Goal: Task Accomplishment & Management: Manage account settings

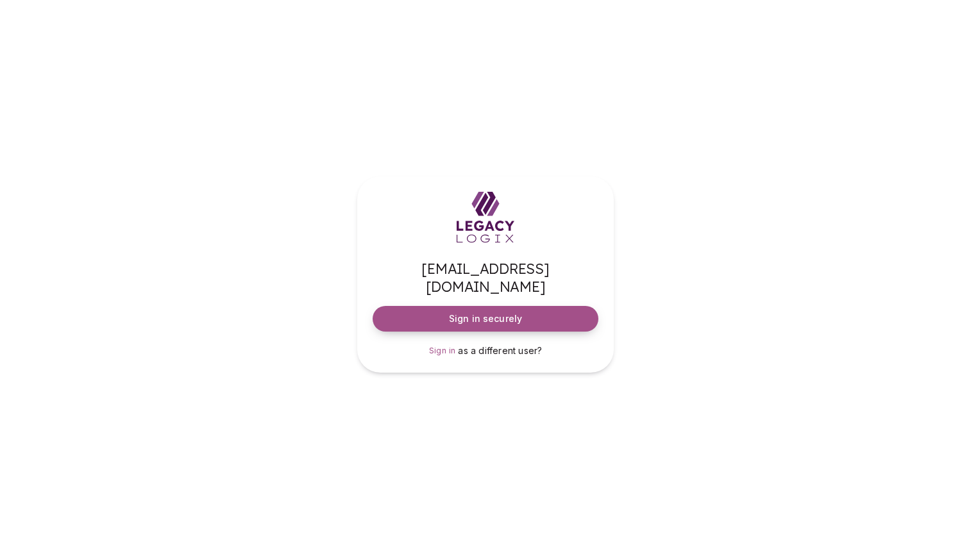
click at [508, 312] on span "Sign in securely" at bounding box center [485, 318] width 73 height 13
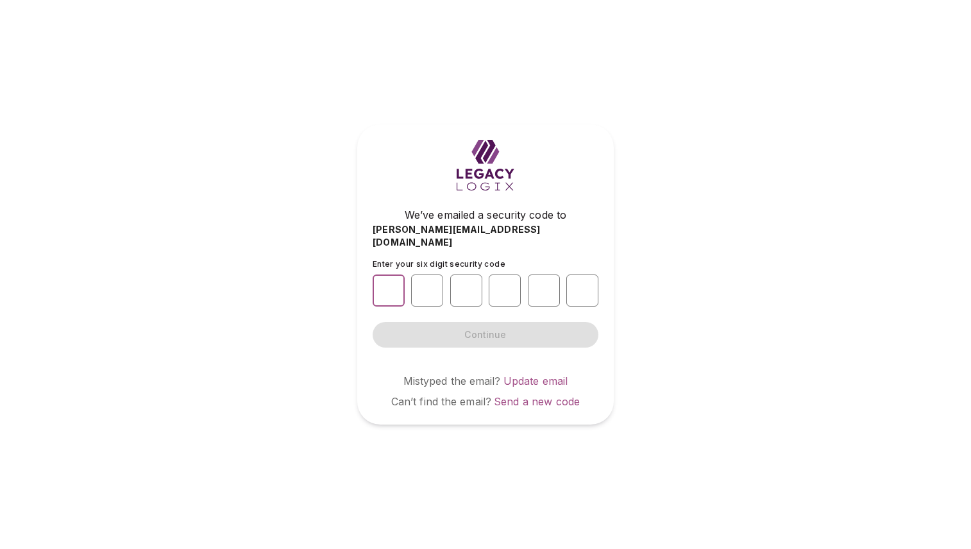
click at [387, 280] on input "number" at bounding box center [389, 291] width 32 height 32
type input "*"
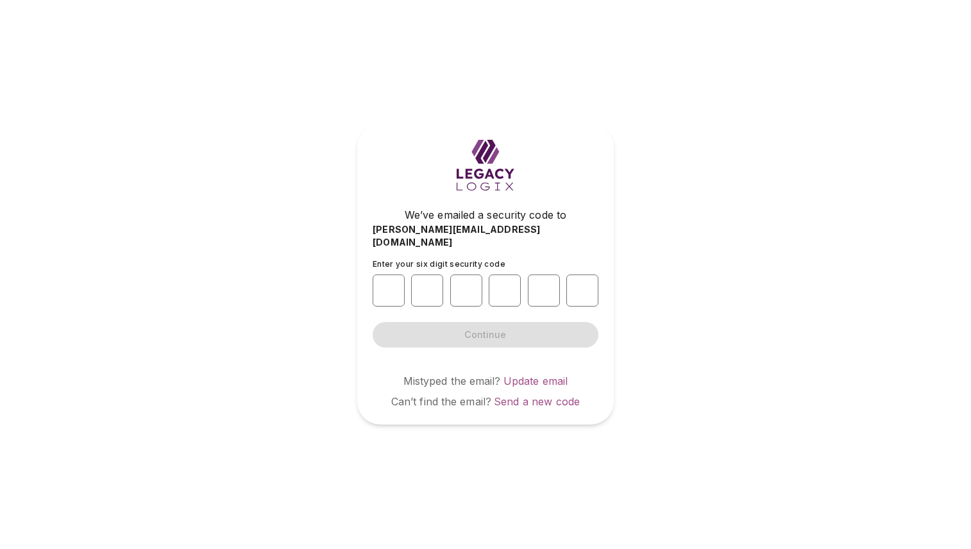
type input "*"
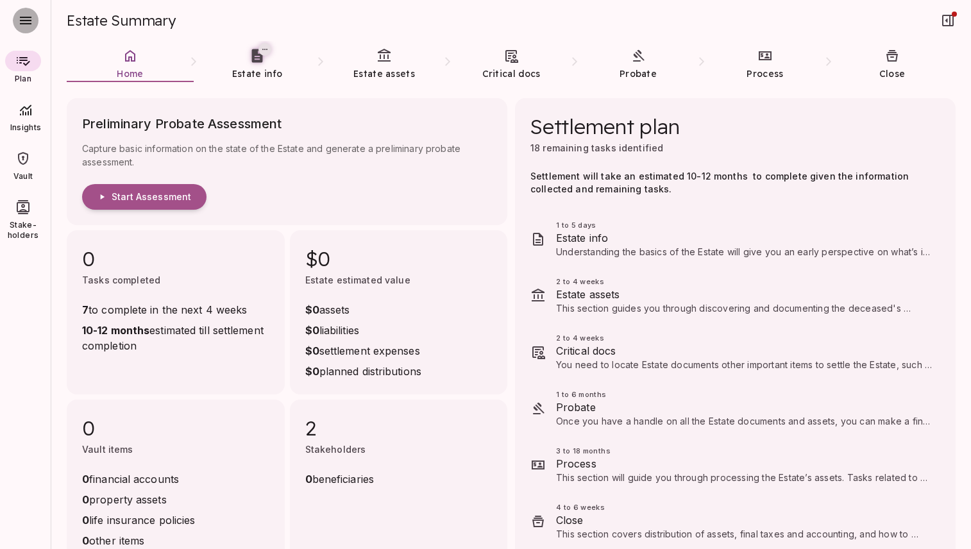
click at [27, 24] on icon "button" at bounding box center [26, 21] width 12 height 8
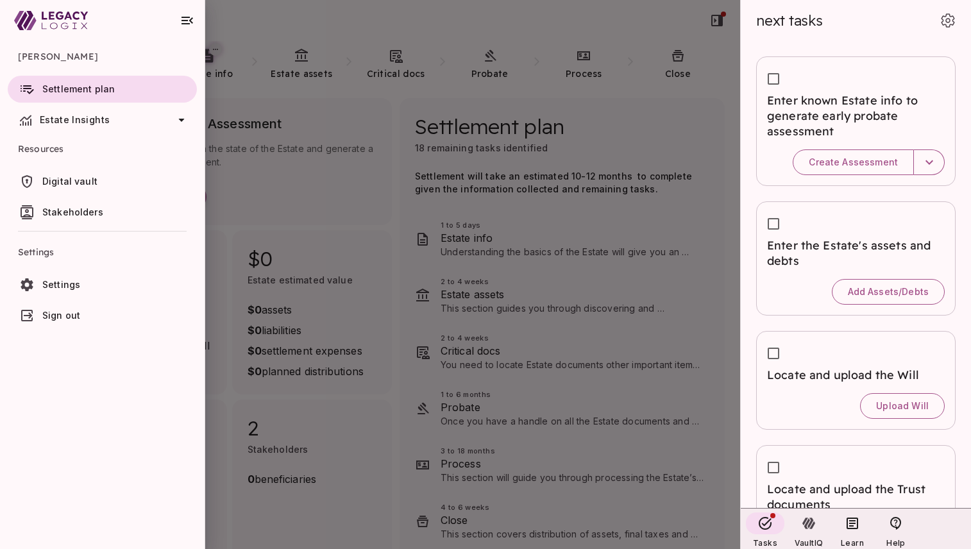
click at [68, 283] on span "Settings" at bounding box center [61, 284] width 38 height 11
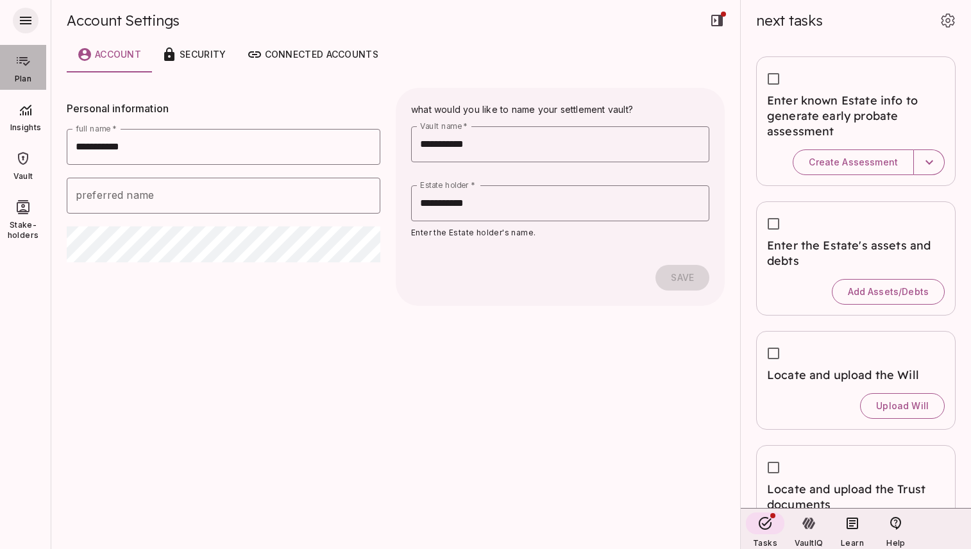
click at [18, 67] on icon at bounding box center [22, 60] width 15 height 15
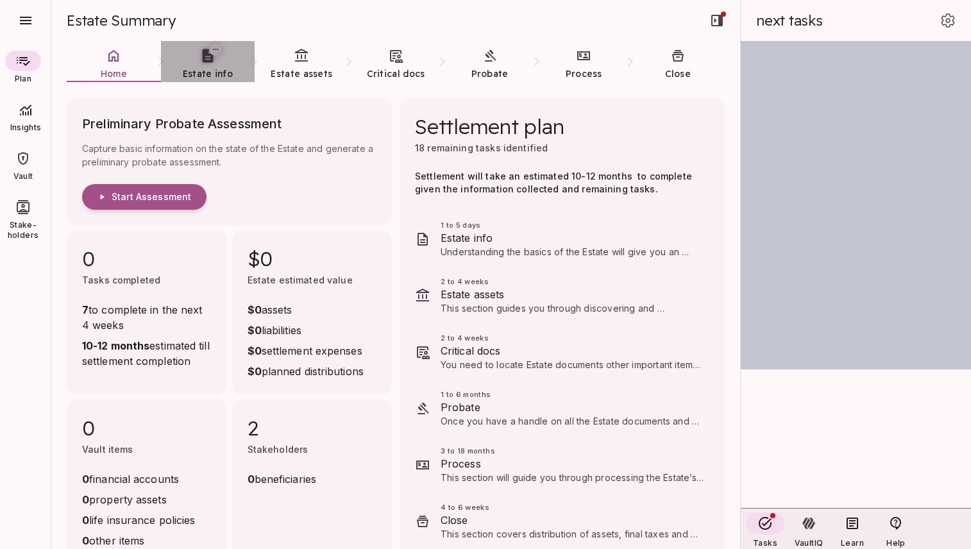
click at [203, 66] on link "Estate info" at bounding box center [208, 64] width 94 height 46
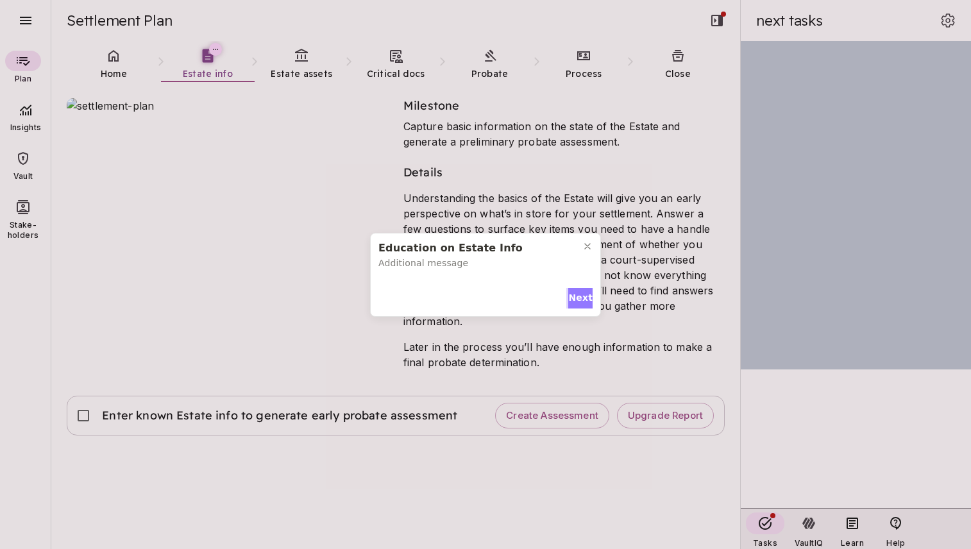
click at [572, 301] on span "Next" at bounding box center [580, 297] width 24 height 13
click at [572, 301] on button "Next" at bounding box center [580, 295] width 24 height 21
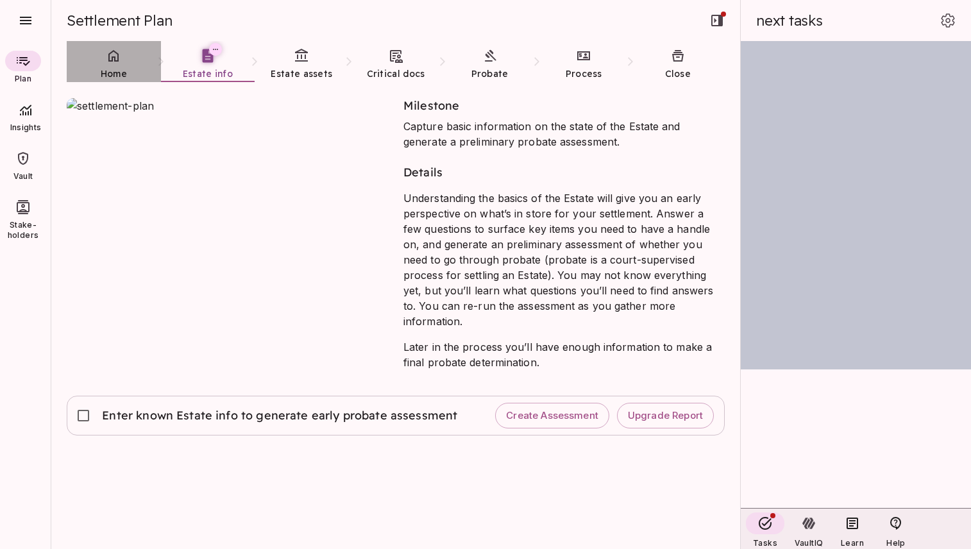
click at [115, 62] on icon at bounding box center [113, 55] width 15 height 15
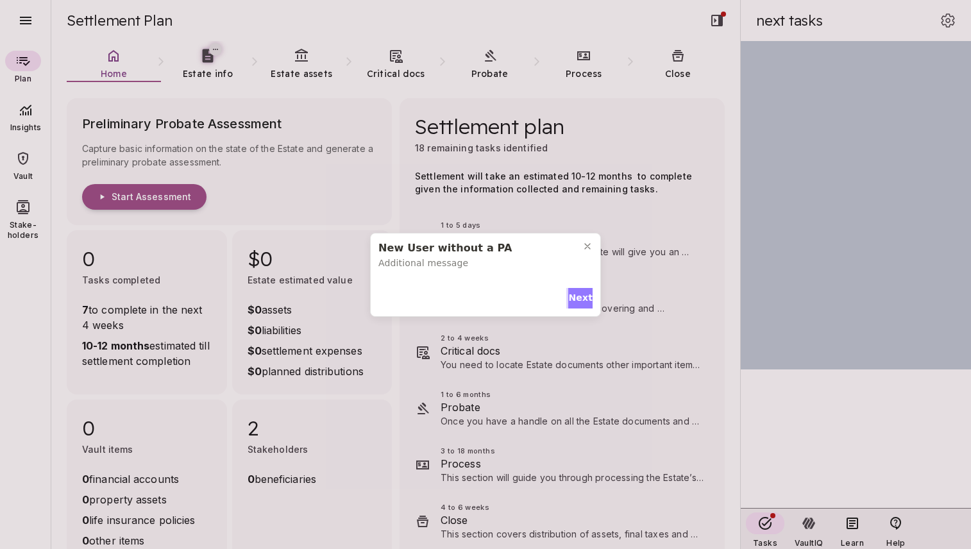
click at [576, 294] on span "Next" at bounding box center [580, 297] width 24 height 13
click at [577, 289] on span "Next" at bounding box center [580, 295] width 24 height 13
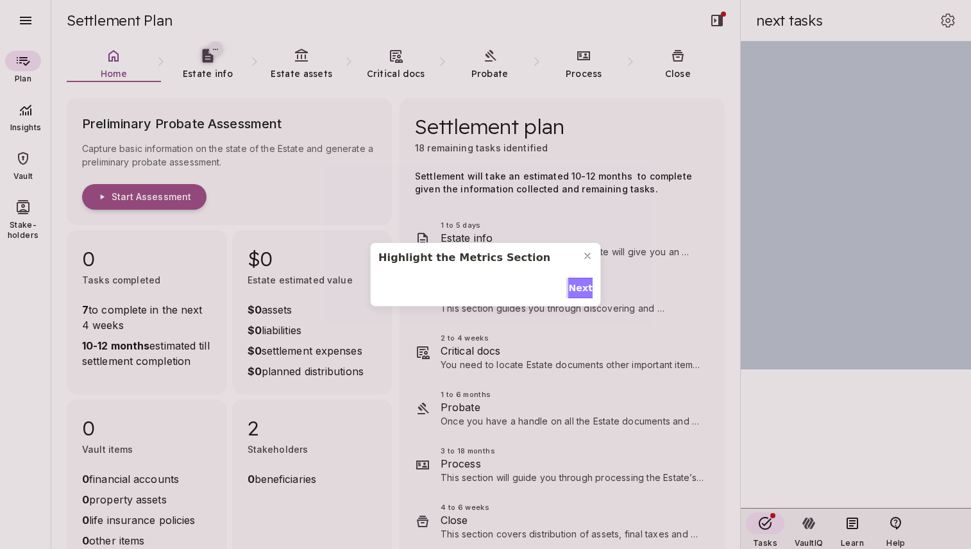
click at [577, 283] on span "Next" at bounding box center [580, 288] width 24 height 13
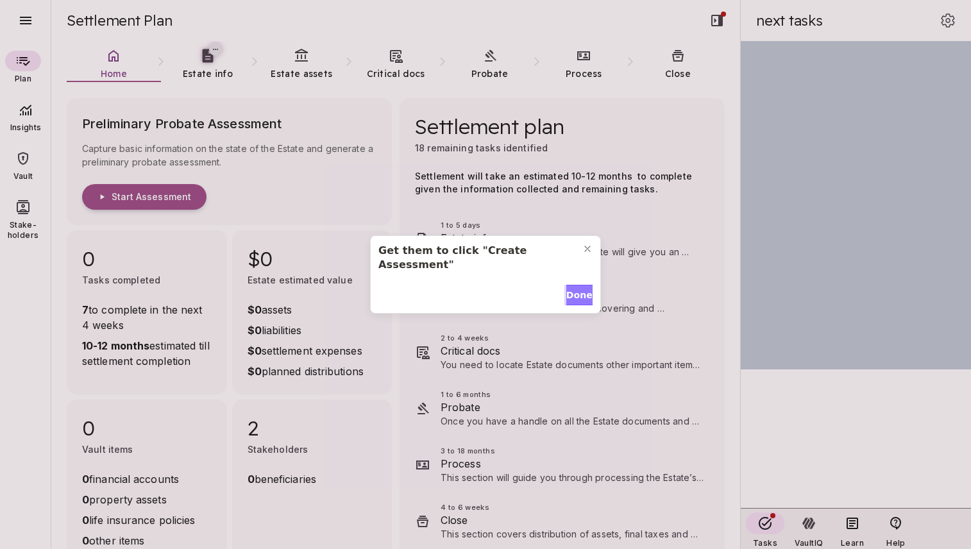
click at [577, 289] on span "Done" at bounding box center [579, 295] width 26 height 13
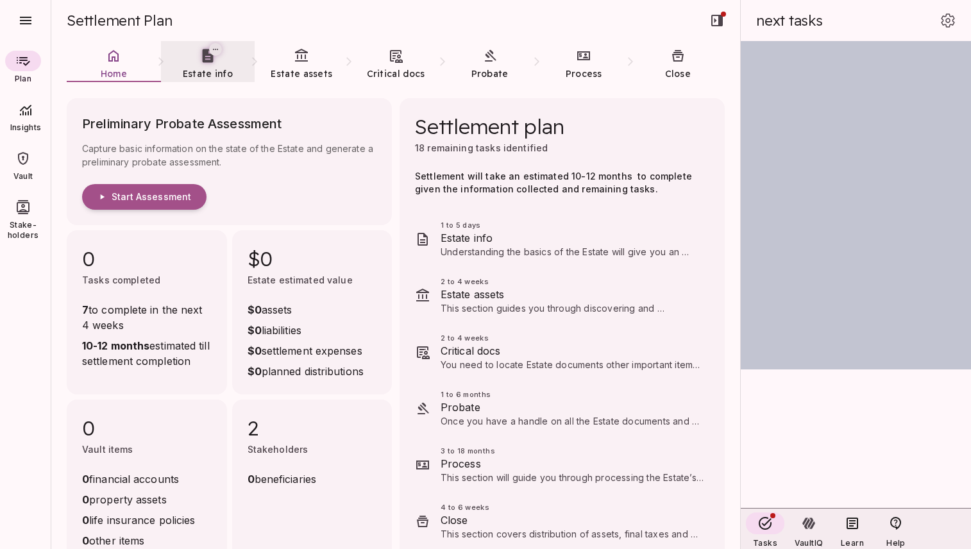
click at [203, 65] on link "Estate info" at bounding box center [208, 64] width 94 height 46
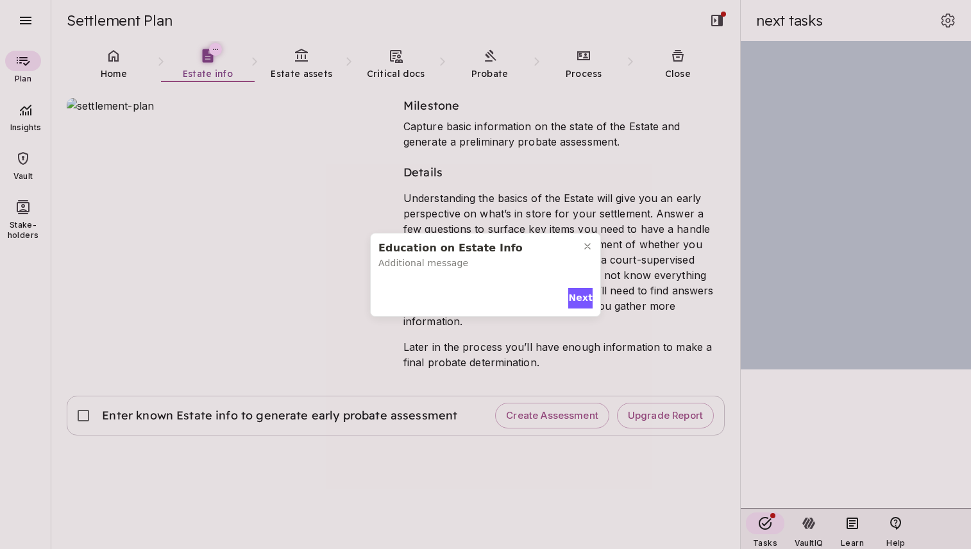
click at [97, 323] on div "Education on Estate Info Additional message Next" at bounding box center [485, 274] width 971 height 549
click at [572, 301] on span "Next" at bounding box center [580, 297] width 24 height 13
click at [579, 296] on span "Next" at bounding box center [580, 295] width 24 height 13
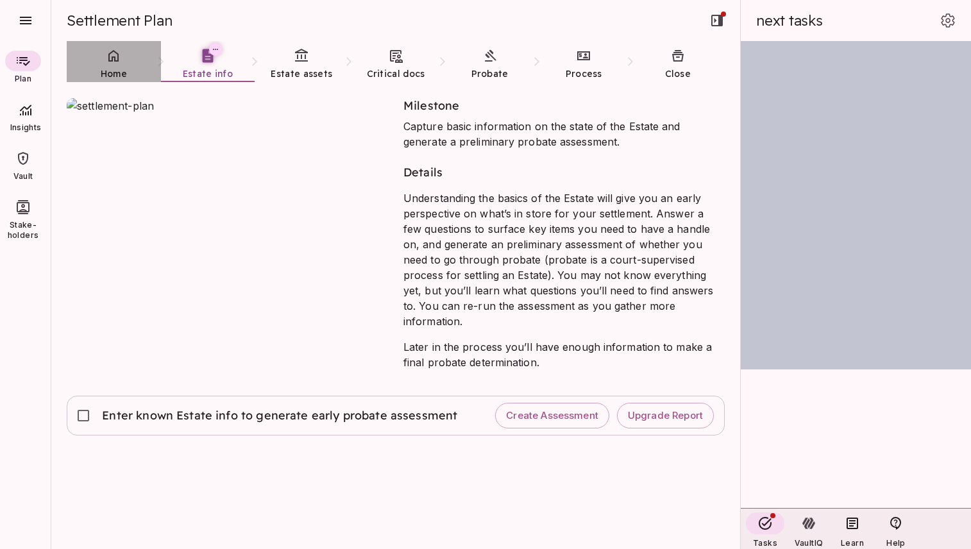
click at [114, 65] on link "Home" at bounding box center [114, 64] width 94 height 46
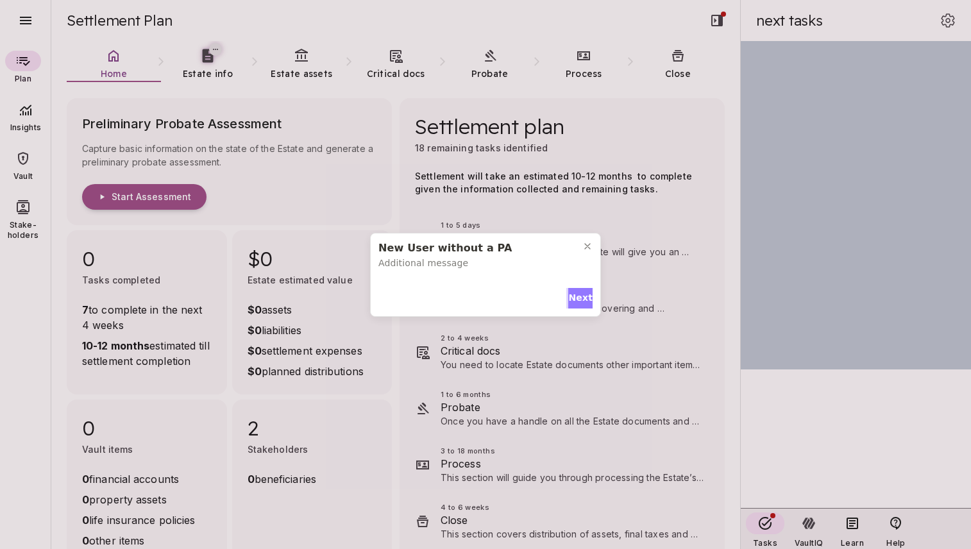
click at [570, 296] on span "Next" at bounding box center [580, 297] width 24 height 13
click at [576, 289] on span "Next" at bounding box center [580, 295] width 24 height 13
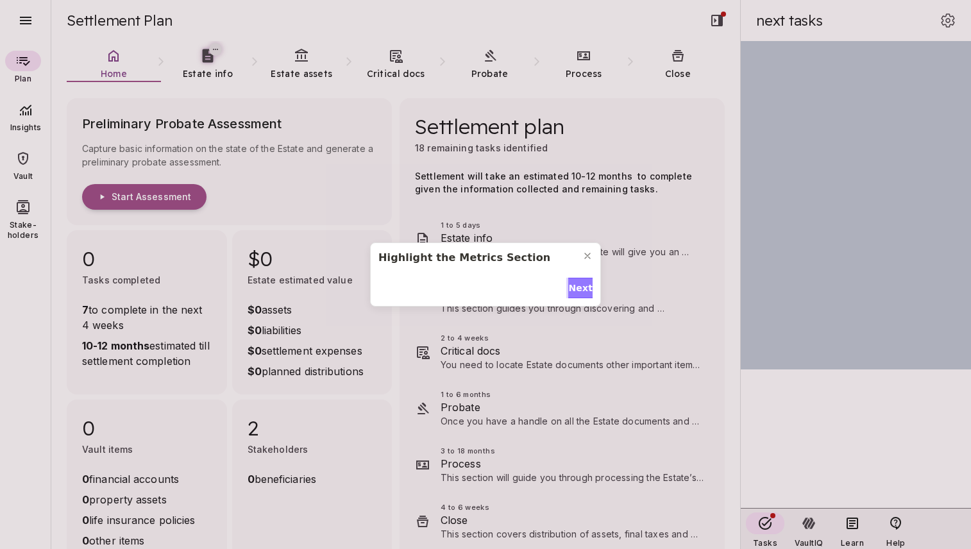
click at [576, 287] on span "Next" at bounding box center [580, 288] width 24 height 13
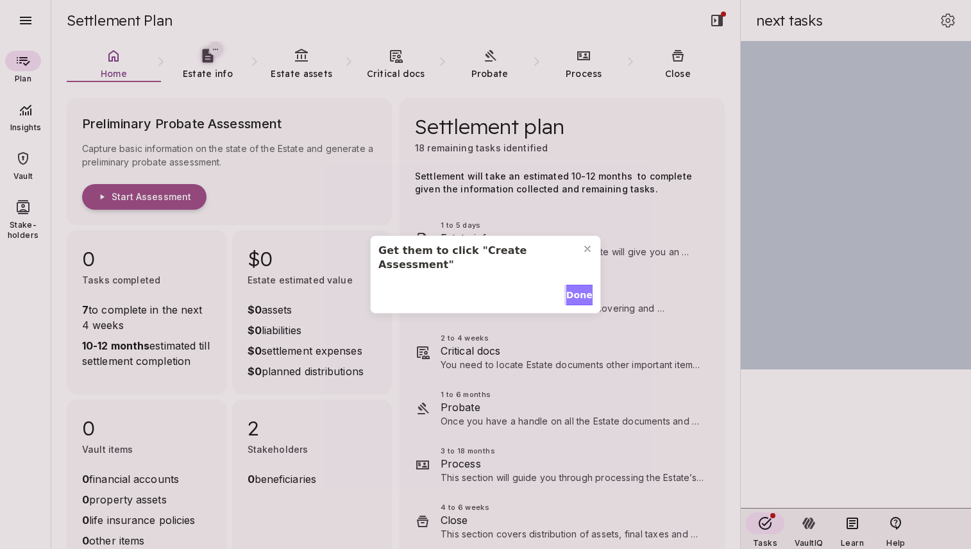
click at [576, 289] on span "Done" at bounding box center [579, 295] width 26 height 13
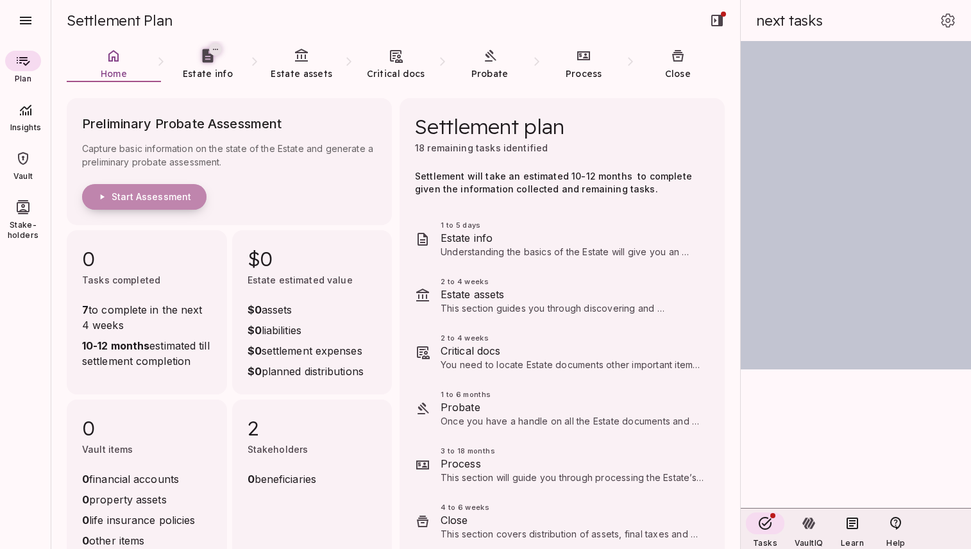
click at [179, 193] on span "Start Assessment" at bounding box center [152, 197] width 80 height 12
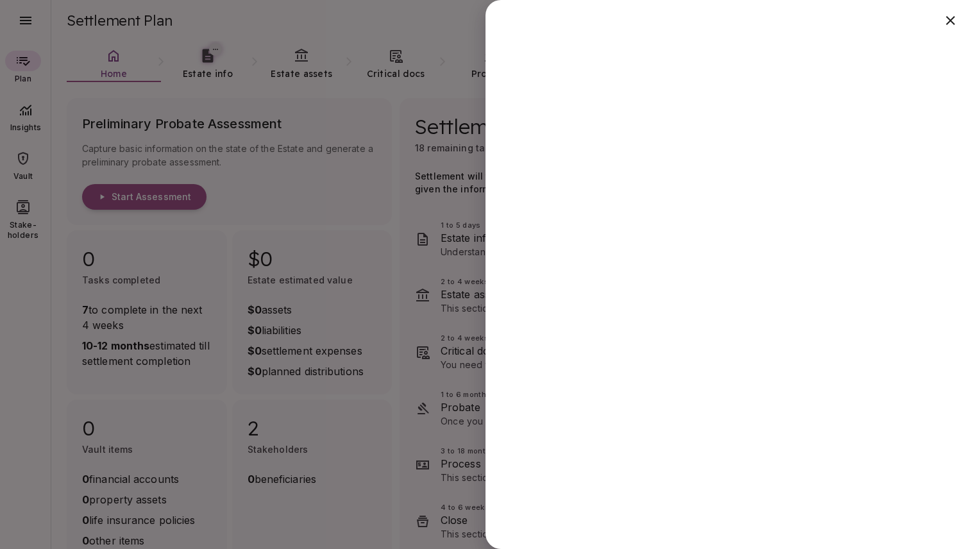
click at [357, 492] on div at bounding box center [485, 274] width 971 height 549
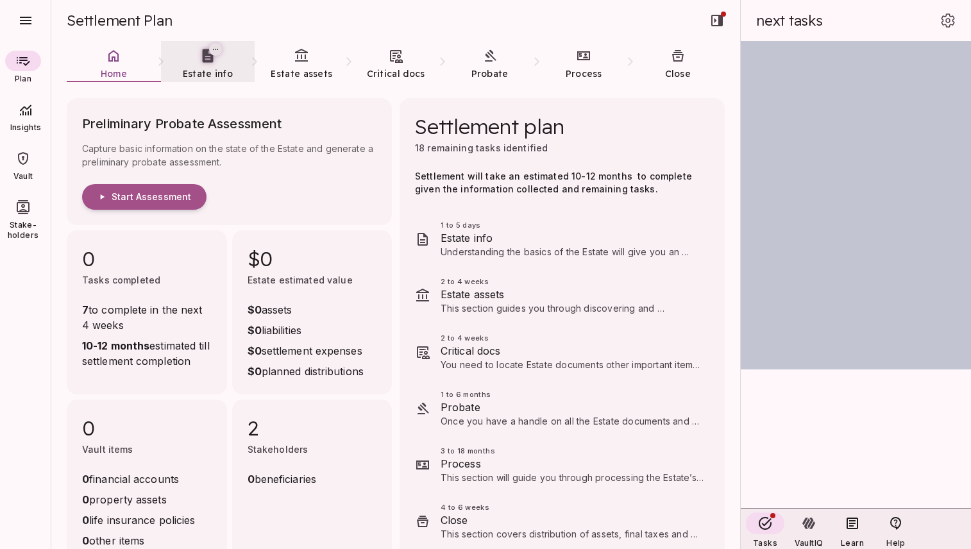
click at [211, 63] on link "Estate info" at bounding box center [208, 64] width 94 height 46
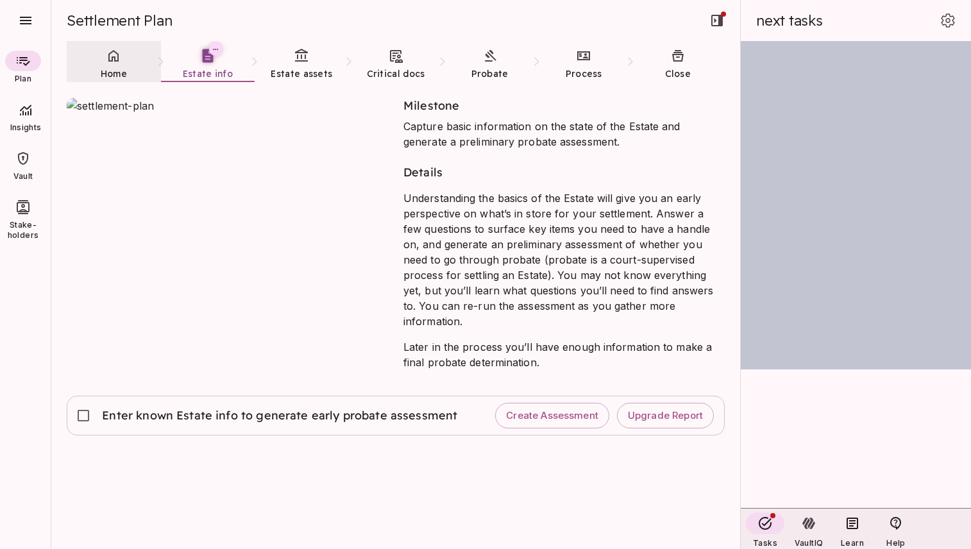
click at [108, 66] on link "Home" at bounding box center [114, 64] width 94 height 46
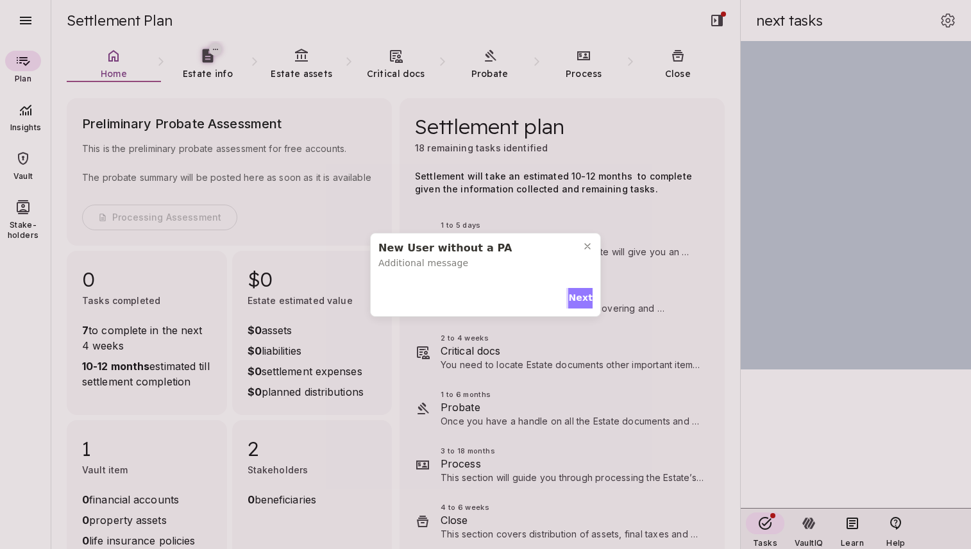
click at [579, 298] on span "Next" at bounding box center [580, 297] width 24 height 13
click at [579, 289] on span "Next" at bounding box center [580, 295] width 24 height 13
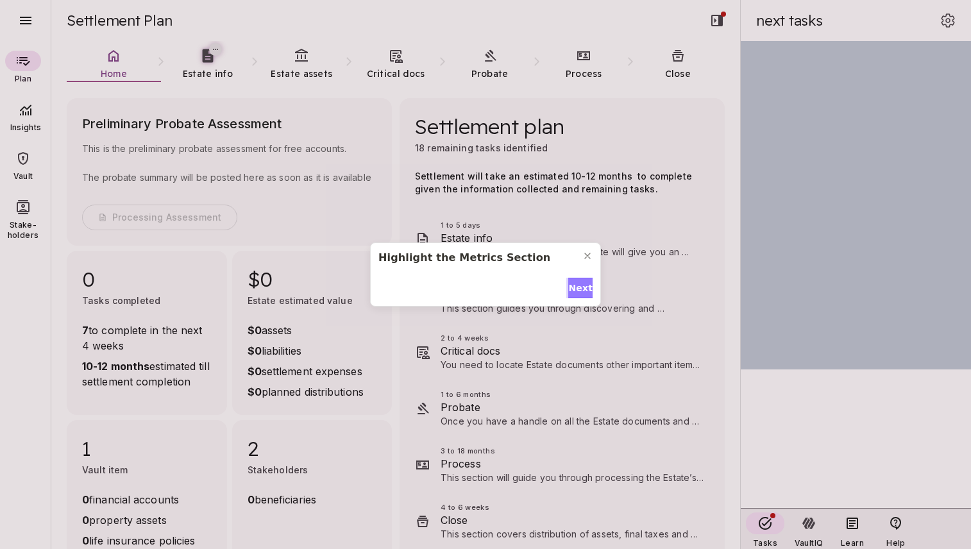
click at [579, 287] on span "Next" at bounding box center [580, 288] width 24 height 13
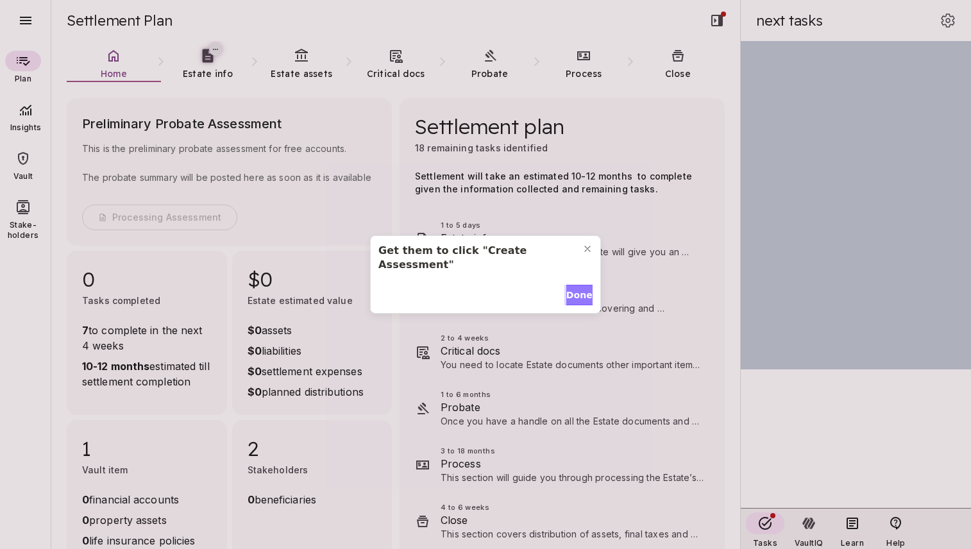
click at [579, 289] on span "Done" at bounding box center [579, 295] width 26 height 13
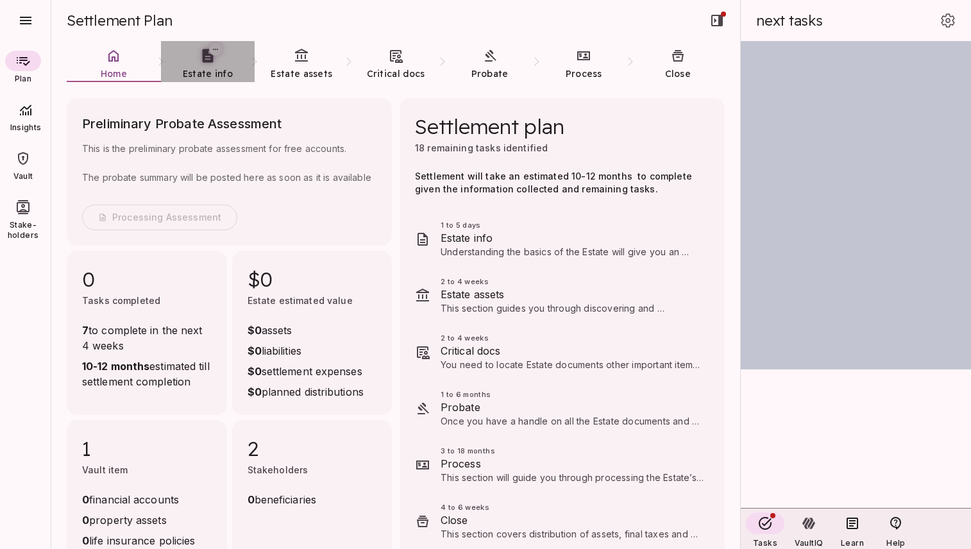
click at [208, 67] on link "Estate info" at bounding box center [208, 64] width 94 height 46
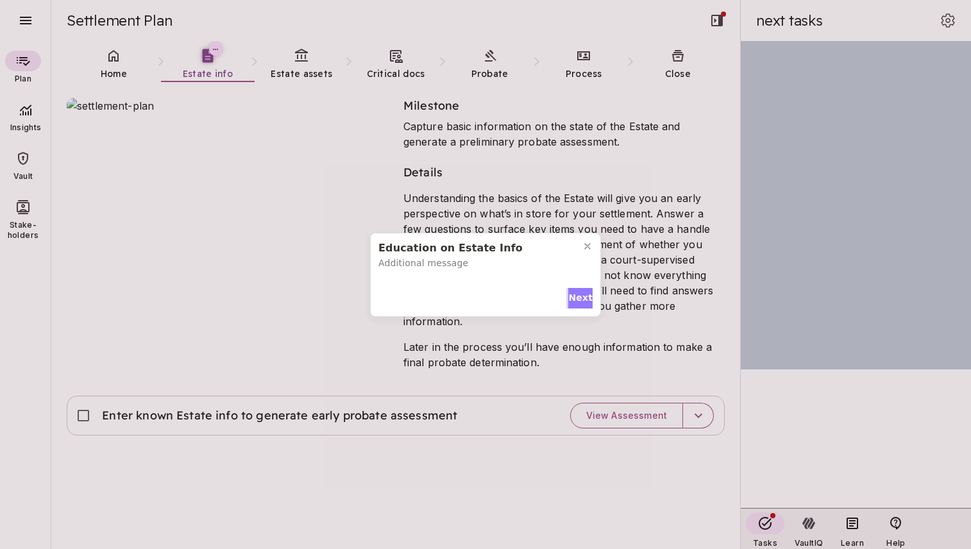
click at [575, 298] on span "Next" at bounding box center [580, 297] width 24 height 13
click at [575, 298] on span "Next" at bounding box center [580, 295] width 24 height 13
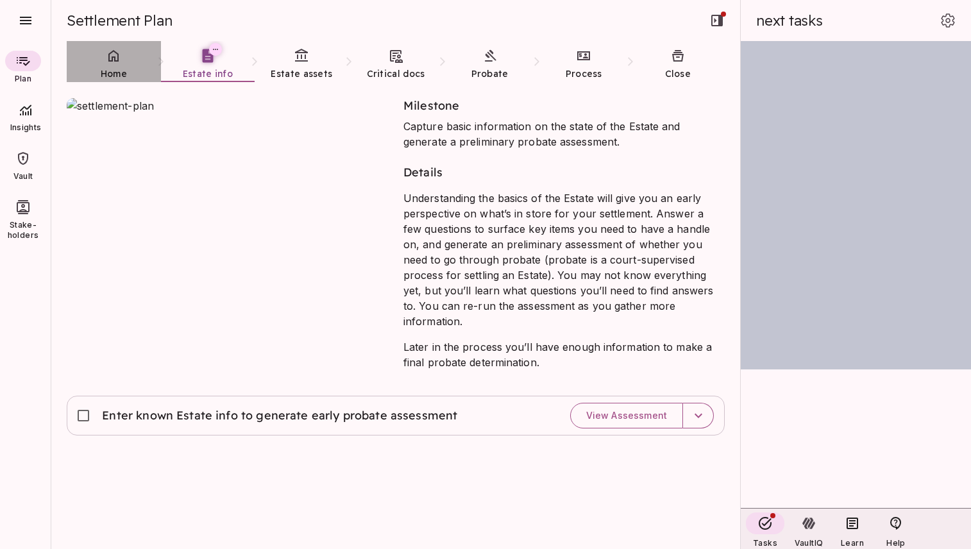
click at [119, 65] on link "Home" at bounding box center [114, 64] width 94 height 46
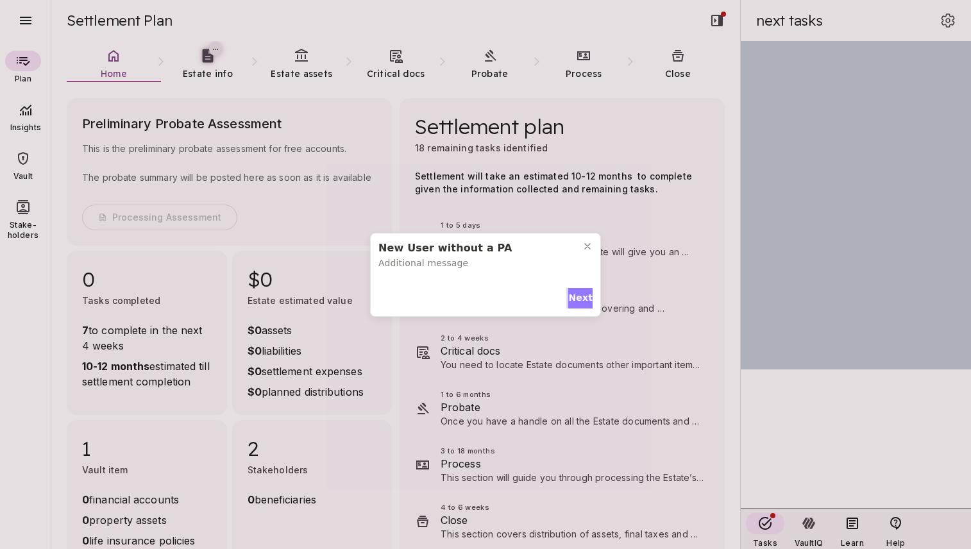
click at [577, 299] on span "Next" at bounding box center [580, 297] width 24 height 13
click at [573, 289] on span "Next" at bounding box center [580, 295] width 24 height 13
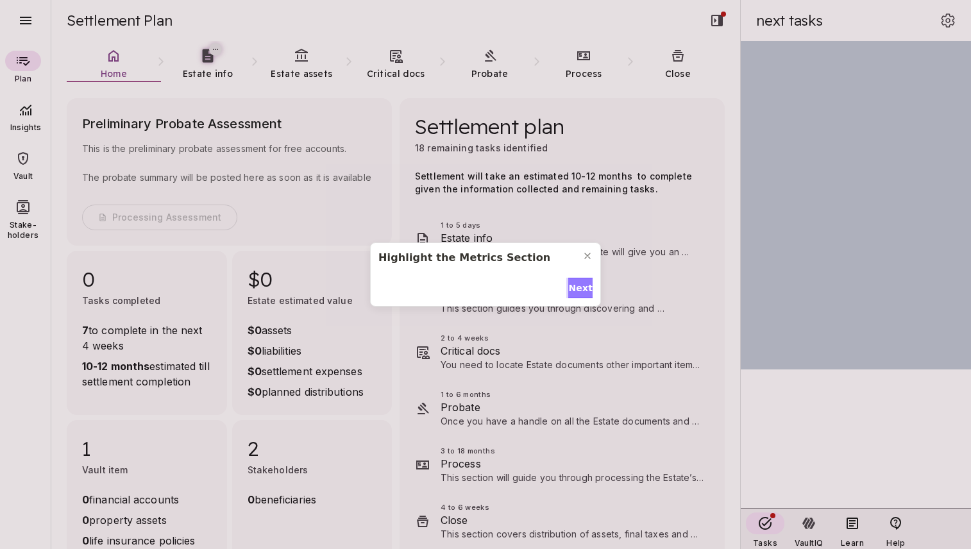
click at [573, 285] on span "Next" at bounding box center [580, 288] width 24 height 13
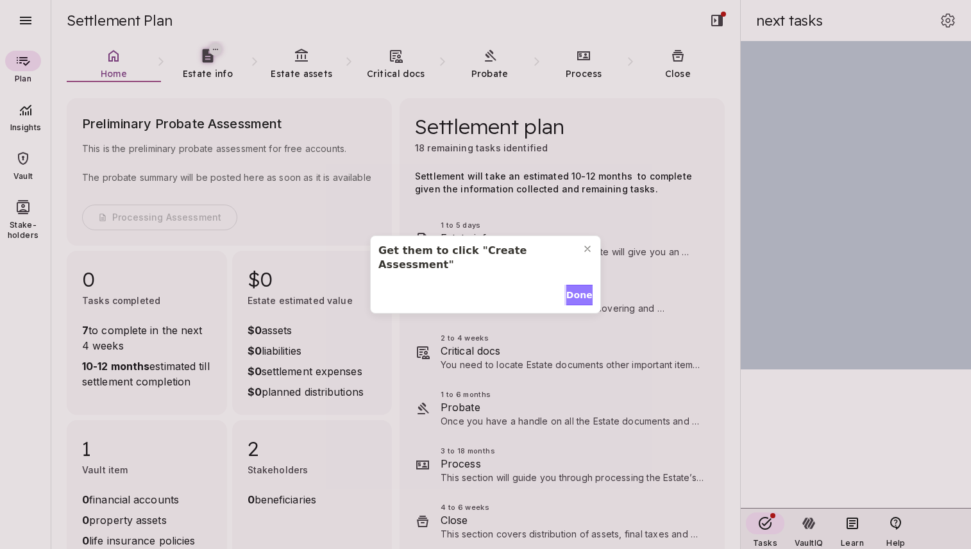
click at [573, 289] on span "Done" at bounding box center [579, 295] width 26 height 13
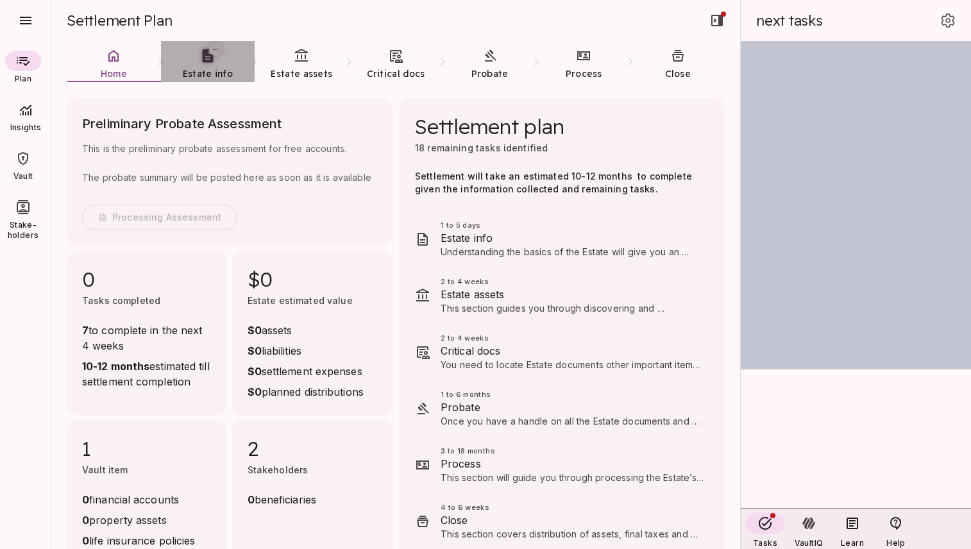
click at [208, 67] on link "Estate info" at bounding box center [208, 64] width 94 height 46
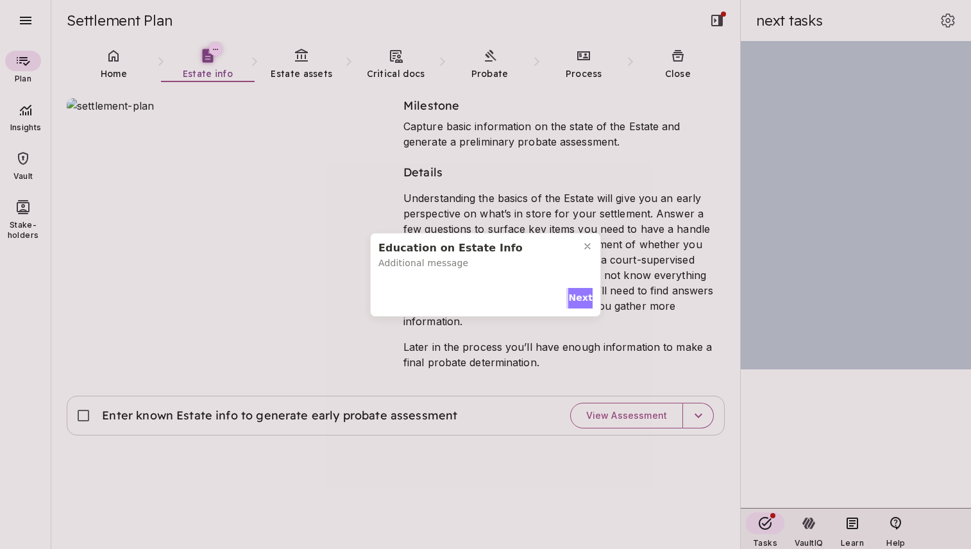
click at [573, 296] on span "Next" at bounding box center [580, 297] width 24 height 13
click at [573, 296] on span "Next" at bounding box center [580, 295] width 24 height 13
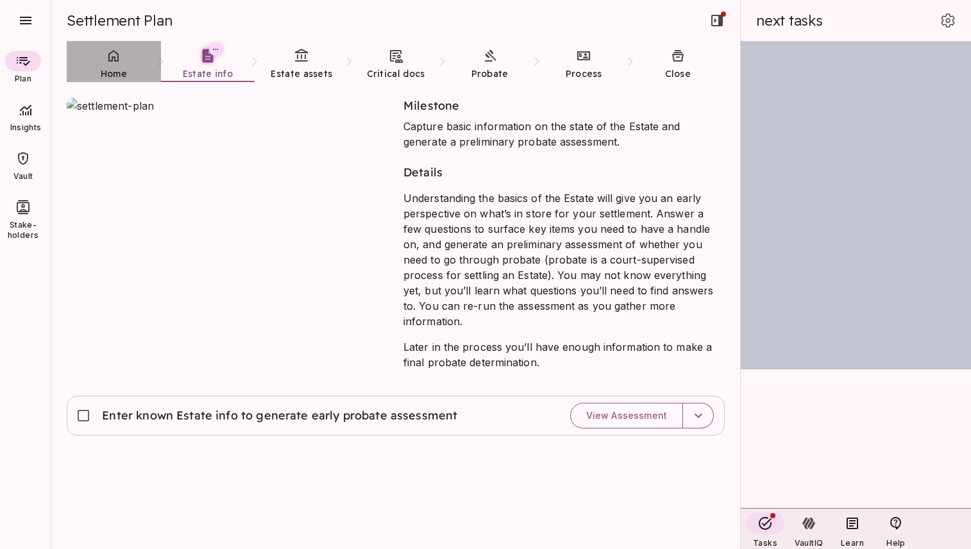
click at [115, 69] on span "Home" at bounding box center [114, 74] width 26 height 12
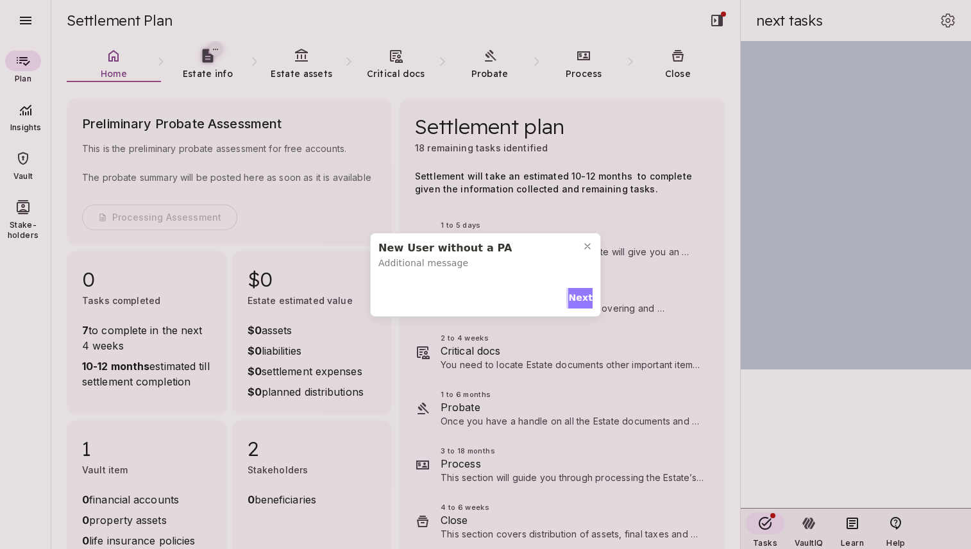
click at [579, 295] on span "Next" at bounding box center [580, 297] width 24 height 13
click at [575, 289] on span "Next" at bounding box center [580, 295] width 24 height 13
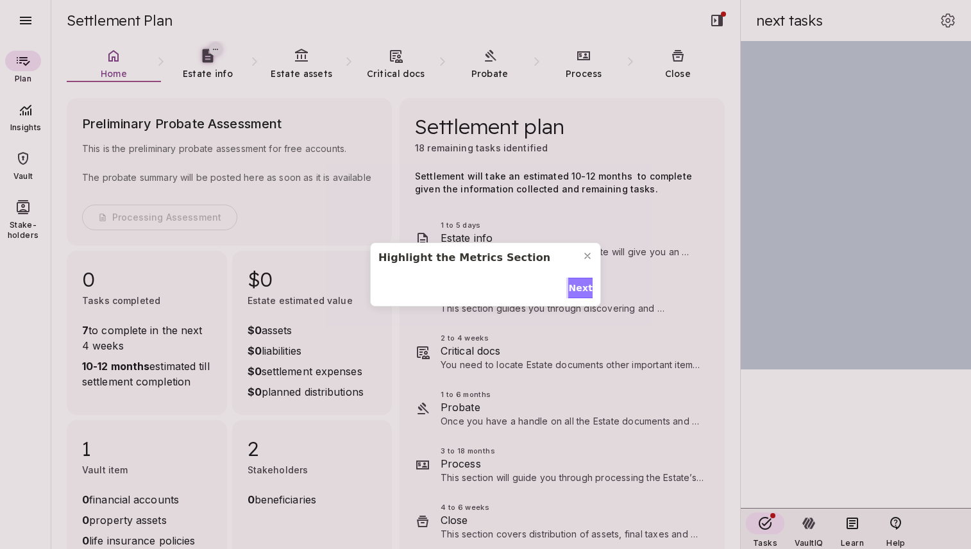
click at [575, 287] on span "Next" at bounding box center [580, 288] width 24 height 13
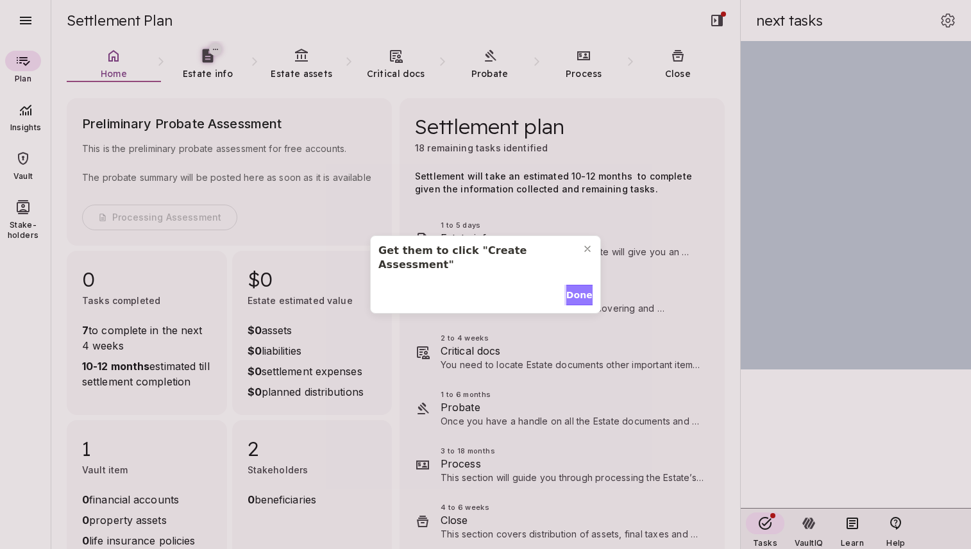
click at [575, 289] on span "Done" at bounding box center [579, 295] width 26 height 13
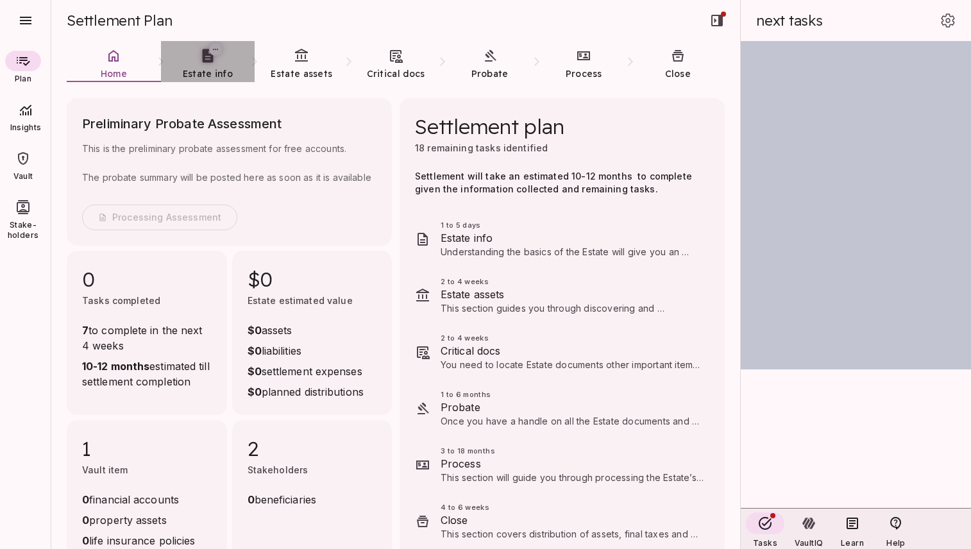
click at [211, 60] on icon at bounding box center [207, 55] width 11 height 13
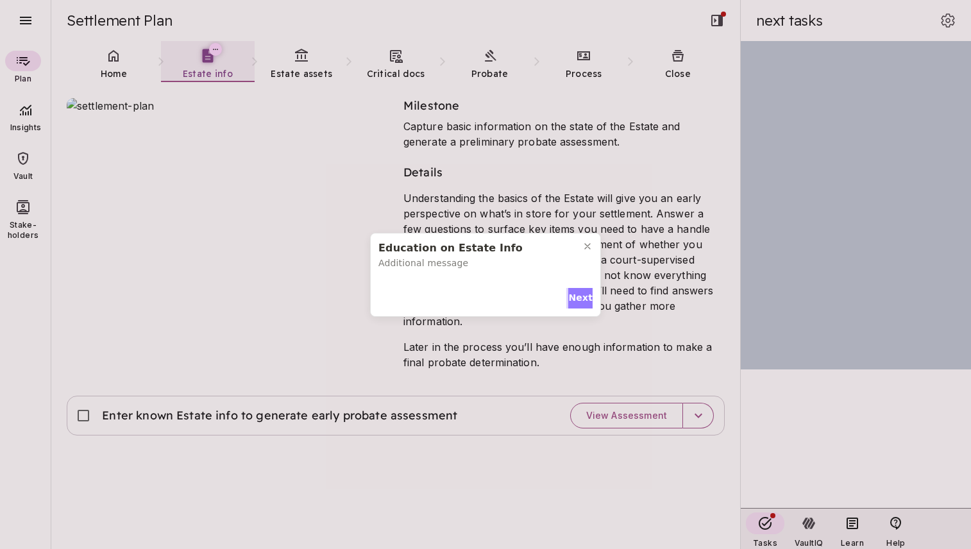
click at [577, 299] on span "Next" at bounding box center [580, 297] width 24 height 13
click at [577, 299] on span "Next" at bounding box center [580, 295] width 24 height 13
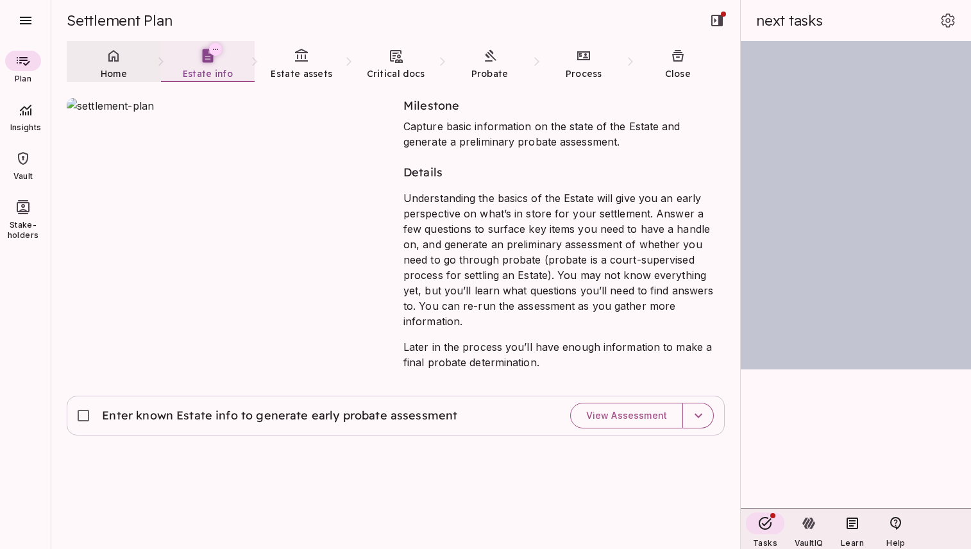
click at [127, 66] on link "Home" at bounding box center [114, 64] width 94 height 46
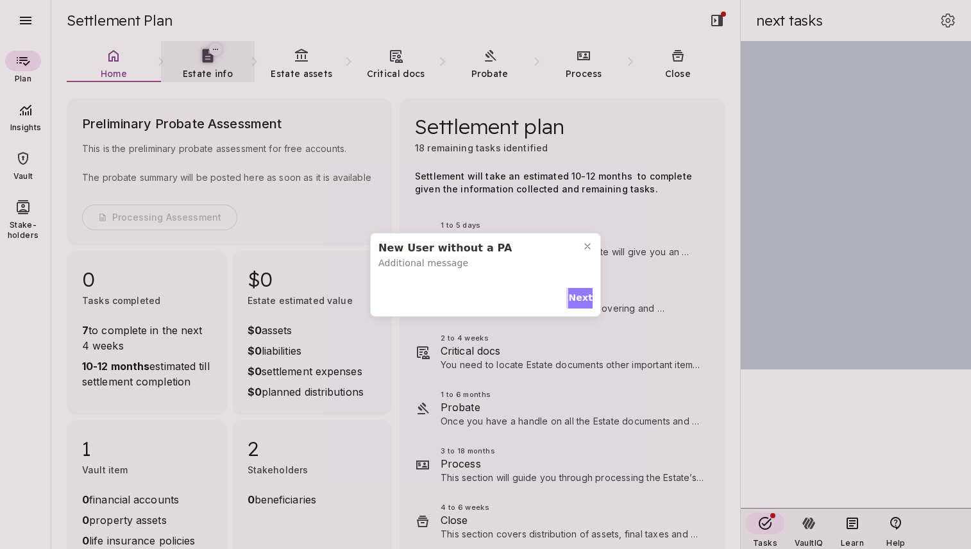
click at [574, 295] on span "Next" at bounding box center [580, 297] width 24 height 13
click at [577, 289] on span "Next" at bounding box center [580, 295] width 24 height 13
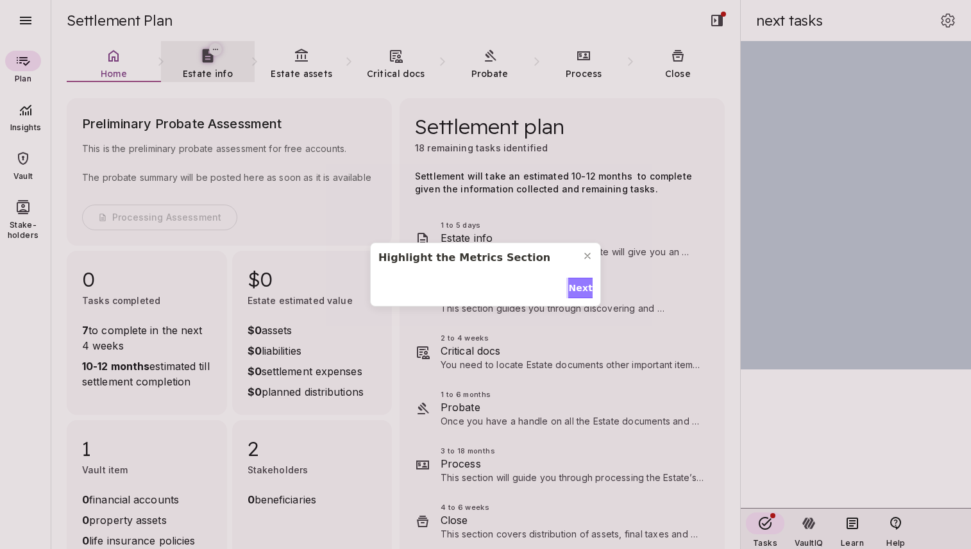
click at [577, 286] on span "Next" at bounding box center [580, 288] width 24 height 13
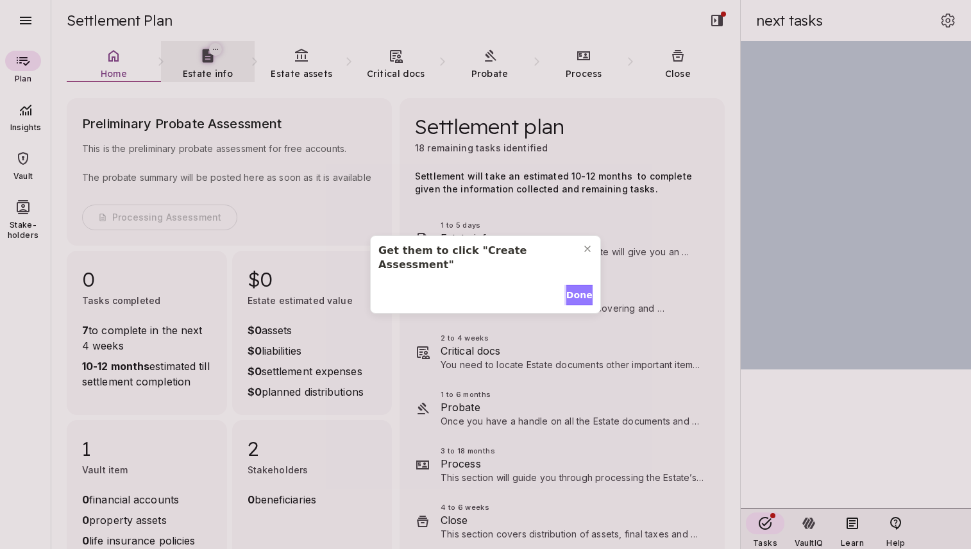
click at [577, 289] on span "Done" at bounding box center [579, 295] width 26 height 13
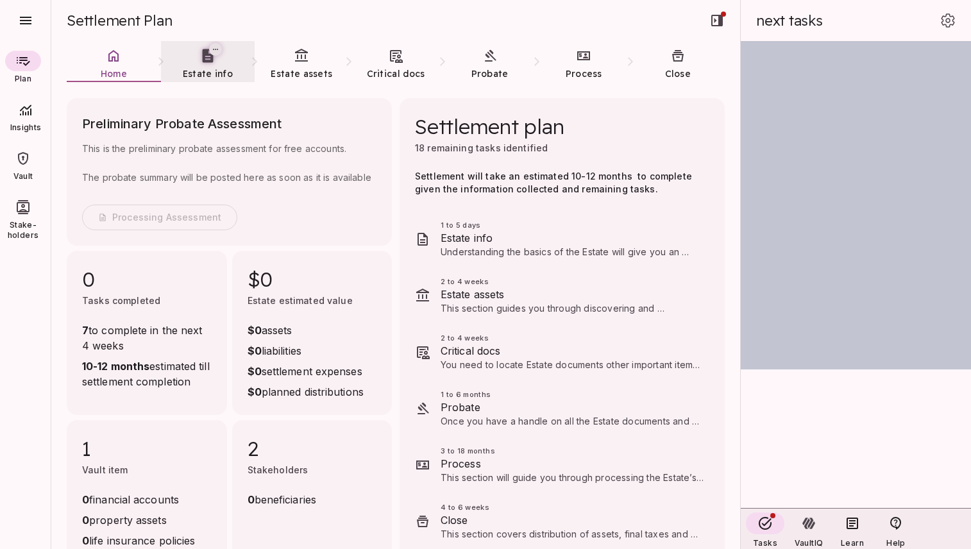
click at [26, 167] on div at bounding box center [23, 158] width 36 height 21
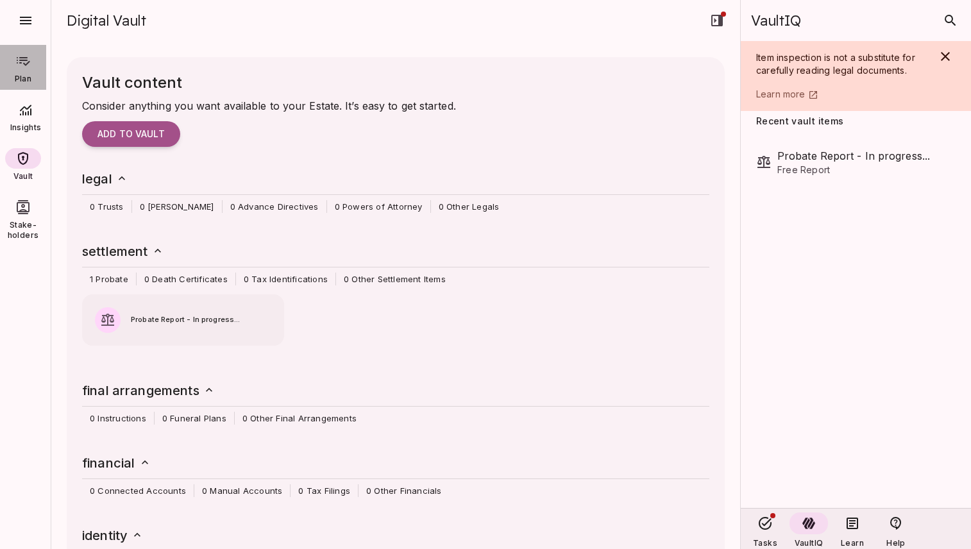
click at [25, 67] on icon at bounding box center [22, 60] width 15 height 15
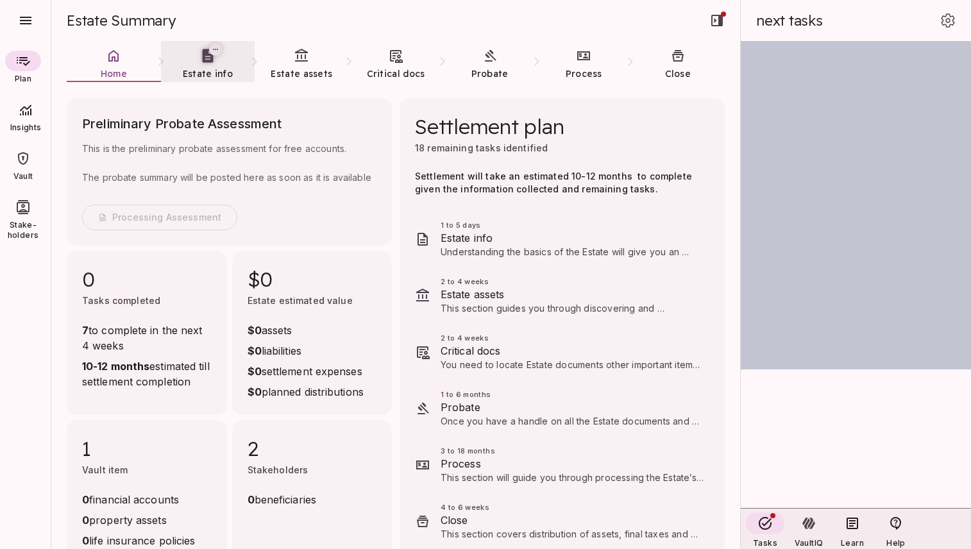
click at [207, 59] on icon at bounding box center [207, 55] width 16 height 16
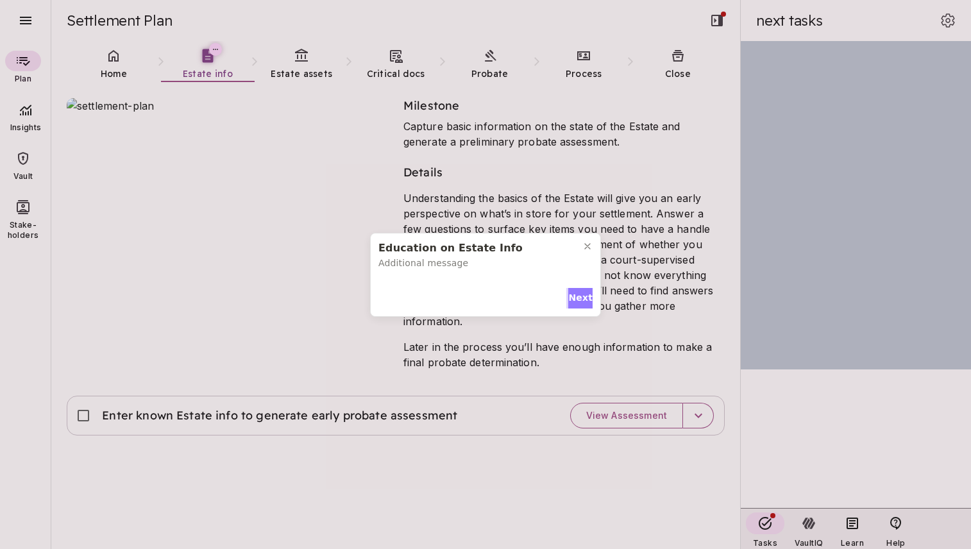
click at [580, 294] on span "Next" at bounding box center [580, 297] width 24 height 13
click at [580, 294] on span "Next" at bounding box center [580, 295] width 24 height 13
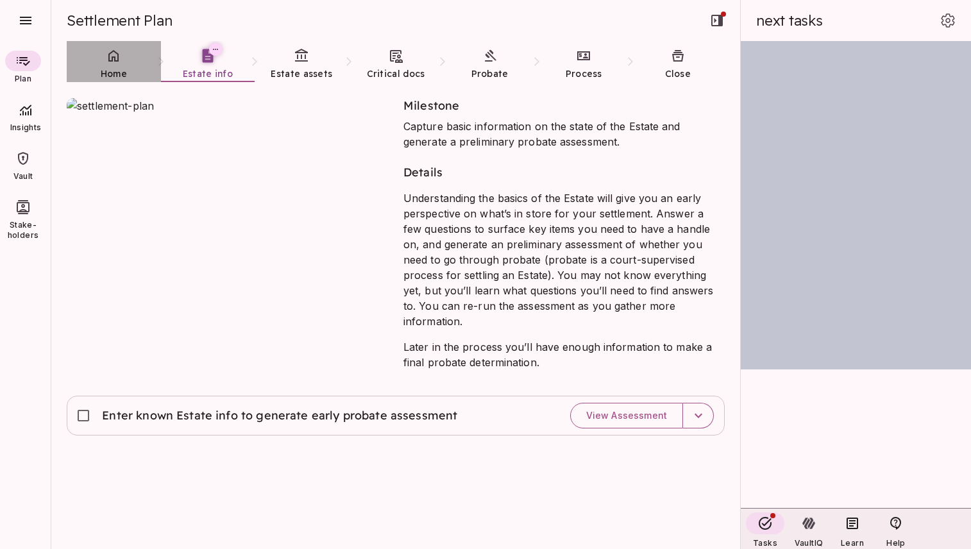
click at [112, 69] on span "Home" at bounding box center [114, 74] width 26 height 12
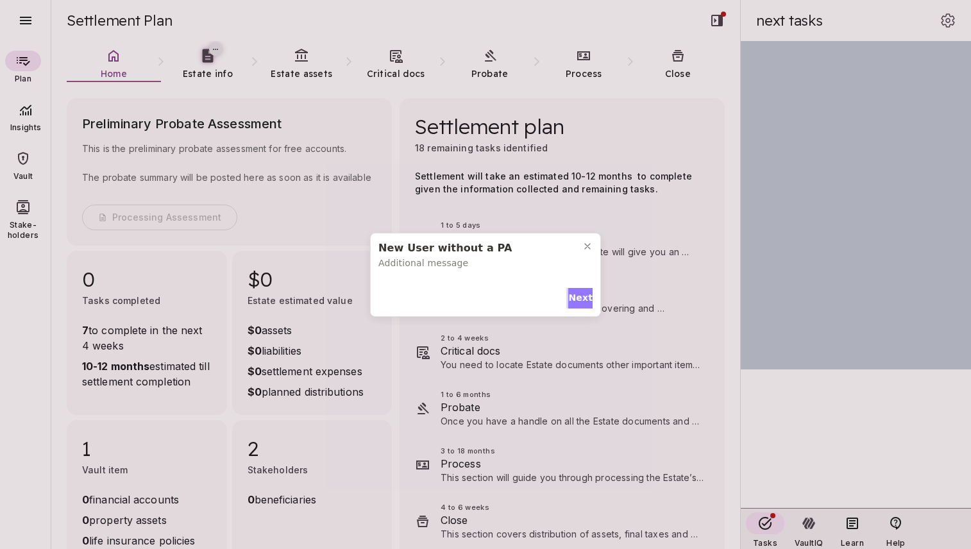
click at [575, 296] on span "Next" at bounding box center [580, 297] width 24 height 13
click at [575, 289] on span "Next" at bounding box center [580, 295] width 24 height 13
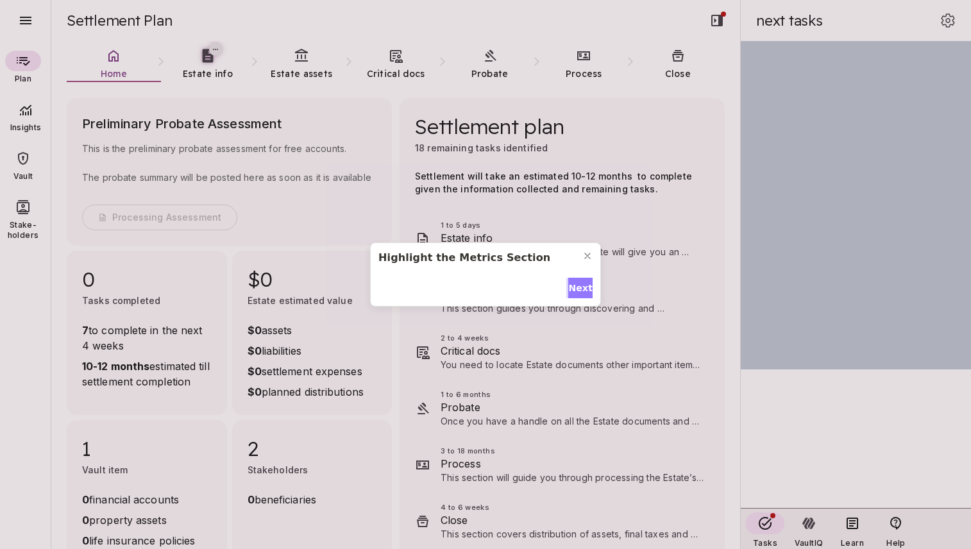
click at [578, 285] on span "Next" at bounding box center [580, 288] width 24 height 13
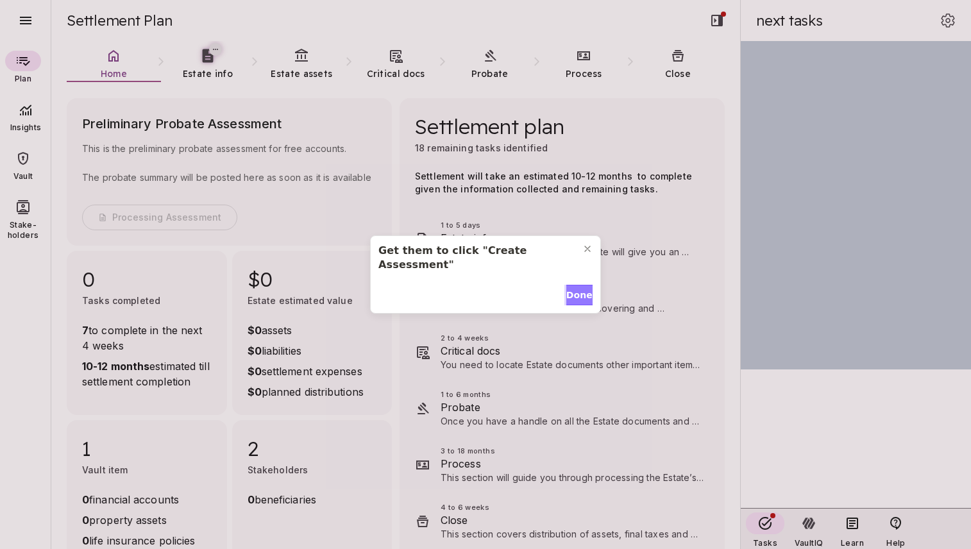
click at [578, 289] on span "Done" at bounding box center [579, 295] width 26 height 13
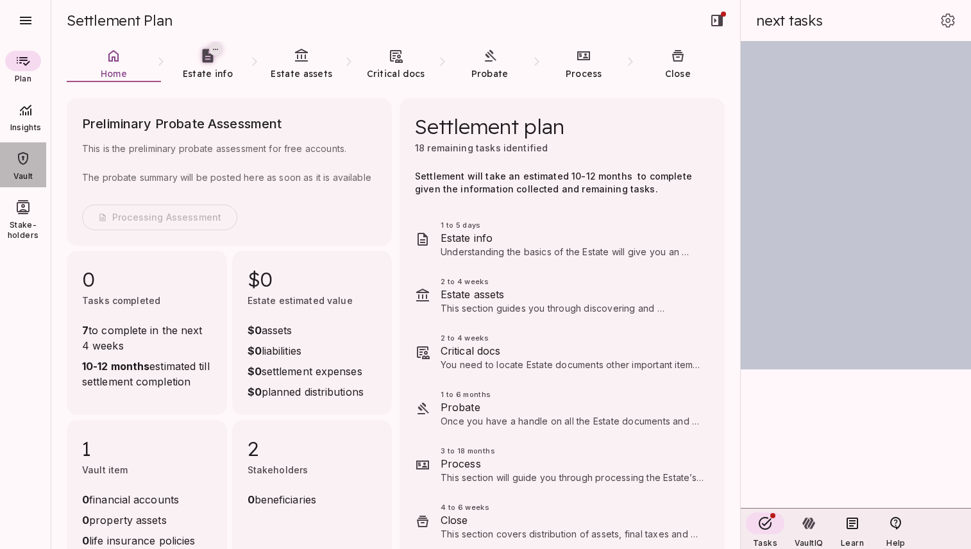
click at [26, 162] on icon at bounding box center [23, 158] width 10 height 13
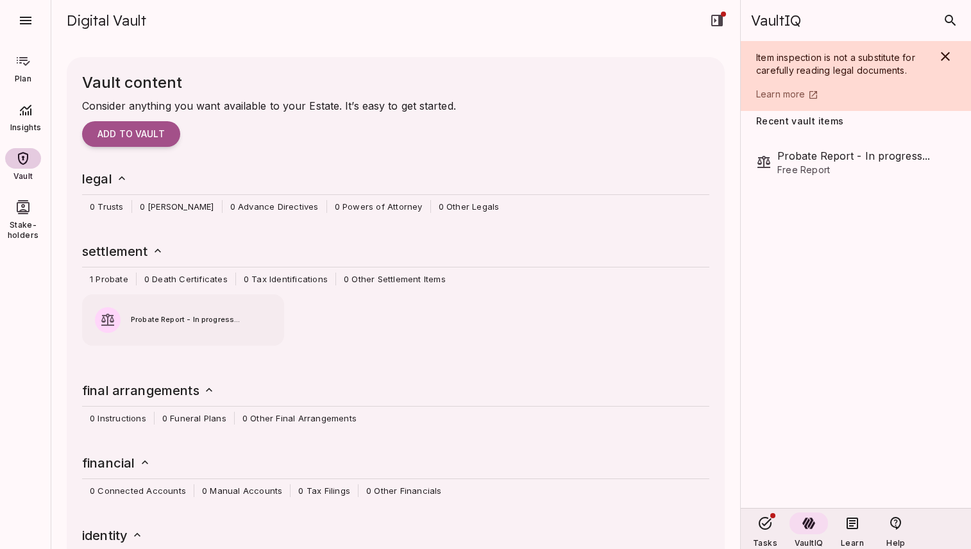
click at [21, 72] on link "Plan" at bounding box center [23, 67] width 46 height 45
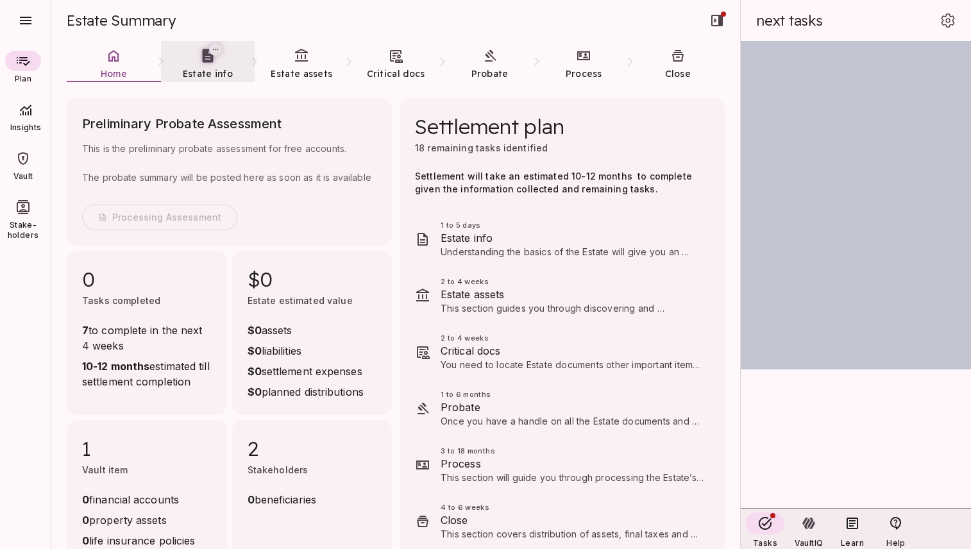
click at [211, 69] on span "Estate info" at bounding box center [208, 74] width 50 height 12
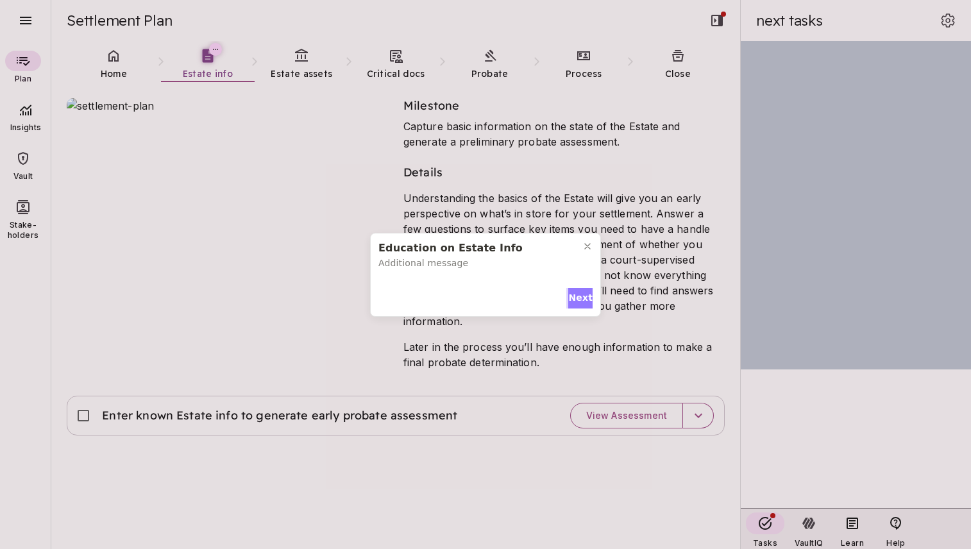
click at [579, 297] on span "Next" at bounding box center [580, 297] width 24 height 13
click at [579, 297] on span "Next" at bounding box center [580, 295] width 24 height 13
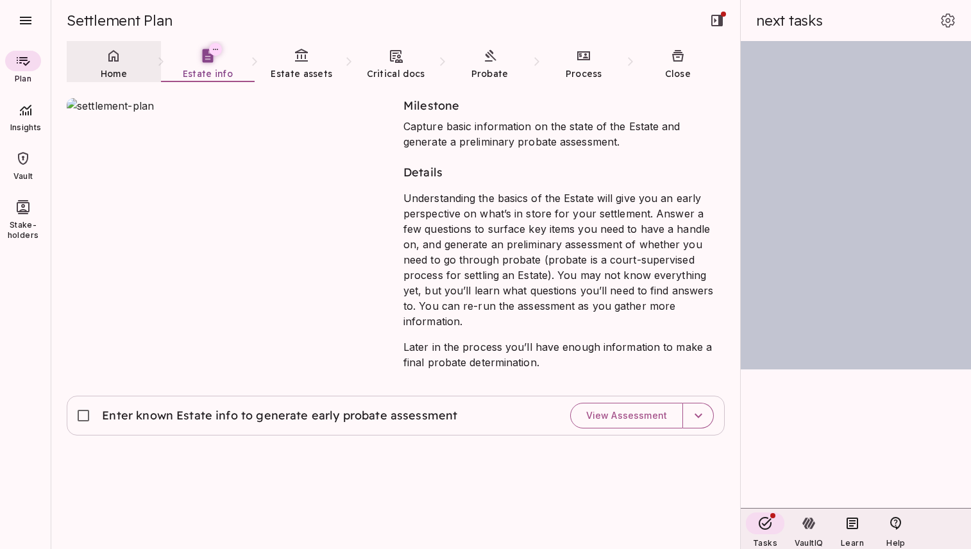
click at [115, 71] on span "Home" at bounding box center [114, 74] width 26 height 12
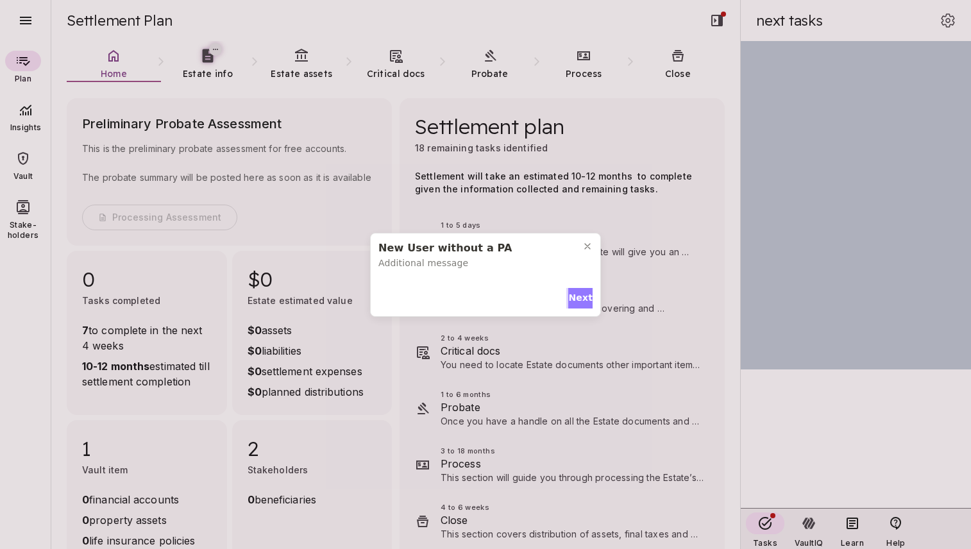
click at [575, 296] on span "Next" at bounding box center [580, 297] width 24 height 13
click at [574, 289] on span "Next" at bounding box center [580, 295] width 24 height 13
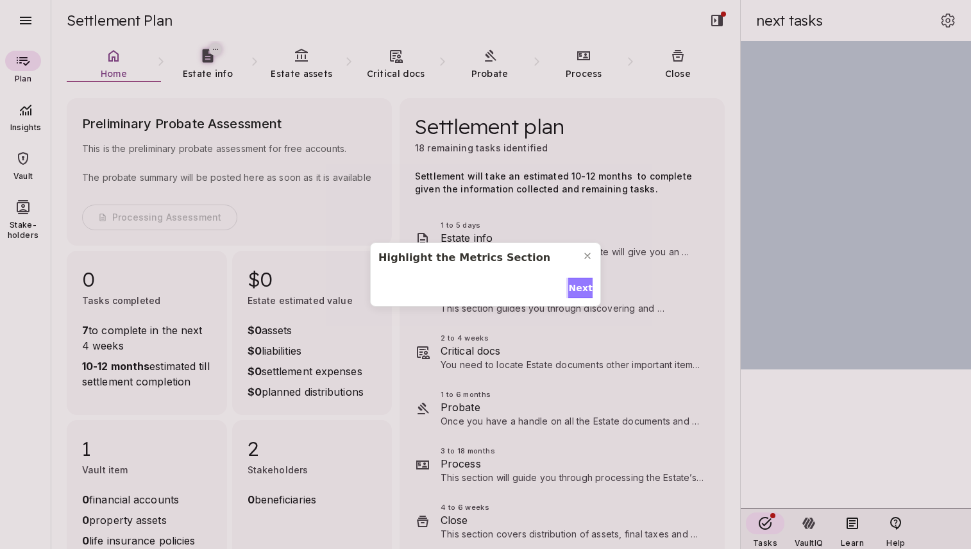
click at [574, 283] on span "Next" at bounding box center [580, 288] width 24 height 13
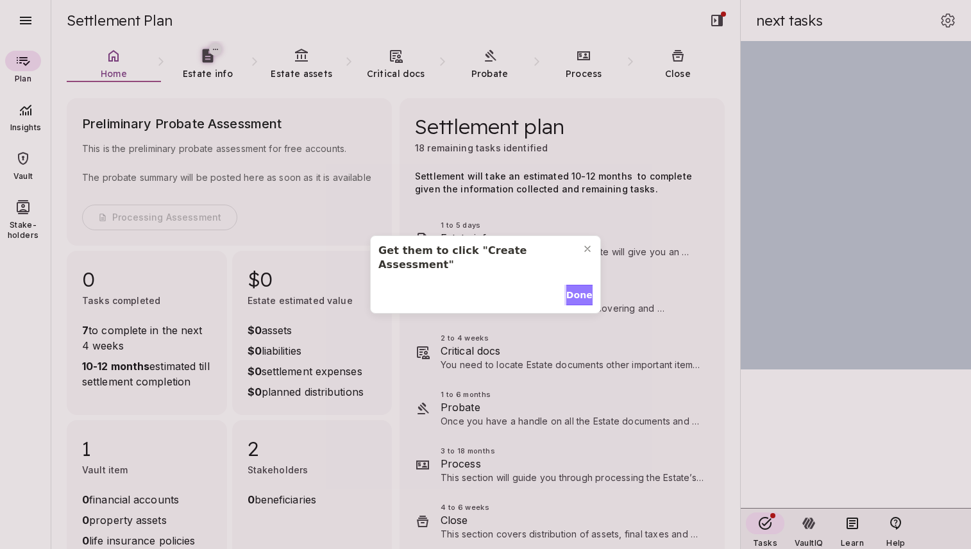
click at [574, 289] on span "Done" at bounding box center [579, 295] width 26 height 13
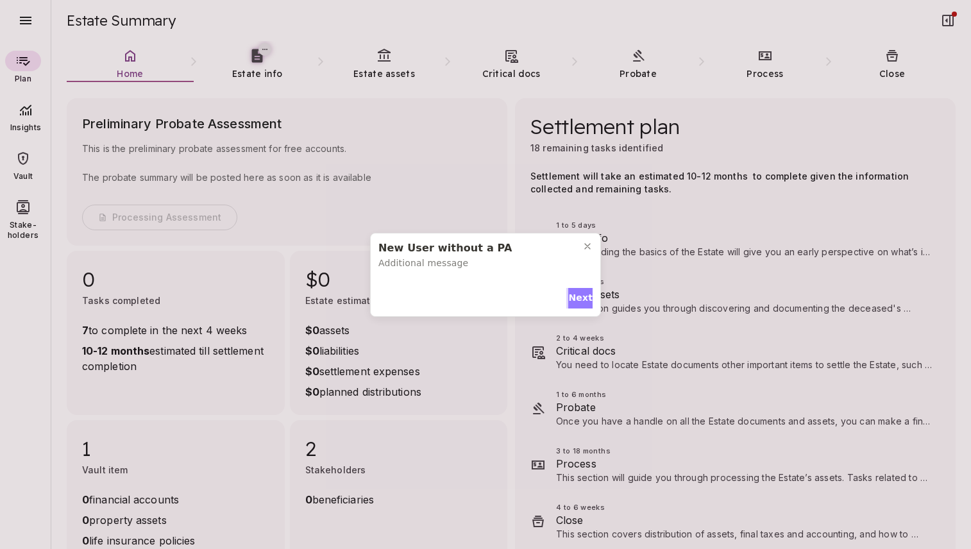
click at [582, 296] on span "Next" at bounding box center [580, 297] width 24 height 13
click at [577, 289] on span "Next" at bounding box center [580, 295] width 24 height 13
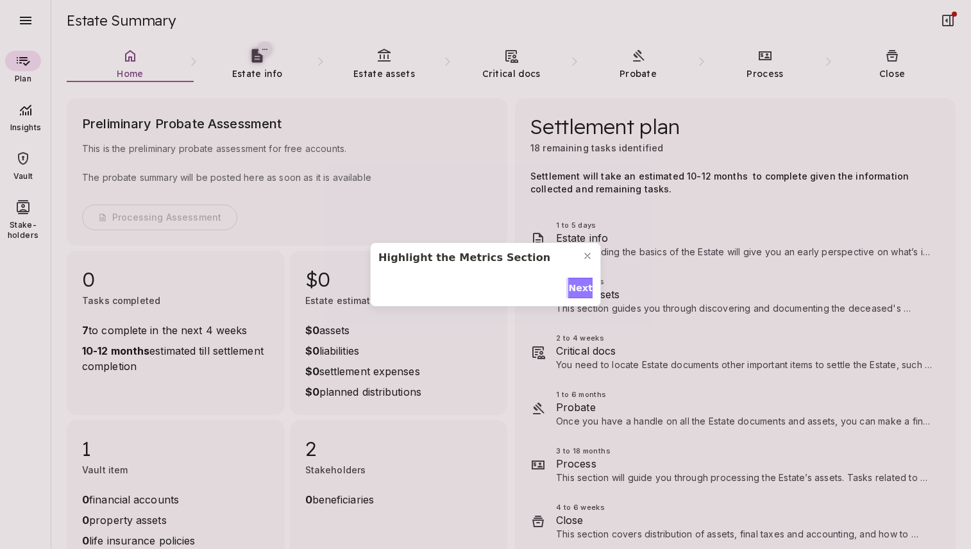
click at [577, 282] on span "Next" at bounding box center [580, 288] width 24 height 13
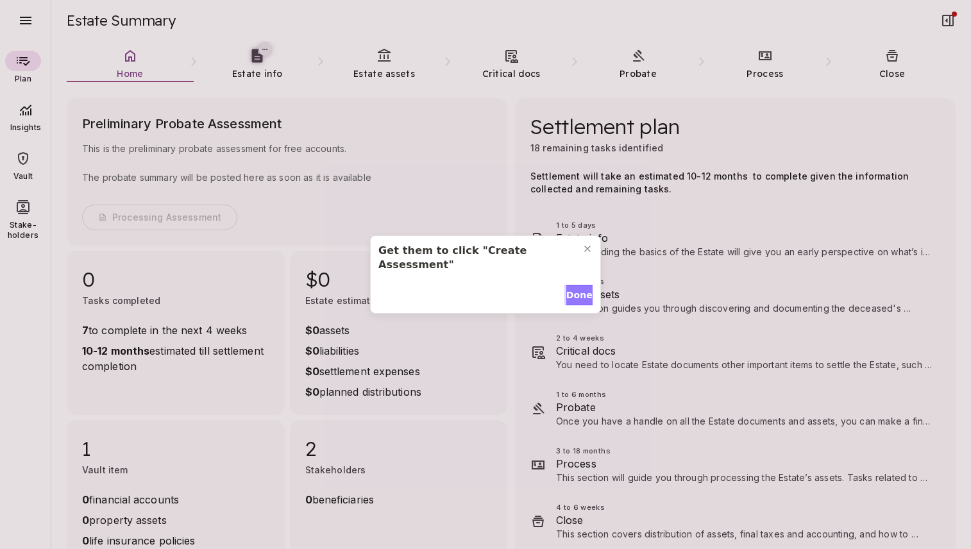
click at [577, 289] on span "Done" at bounding box center [579, 295] width 26 height 13
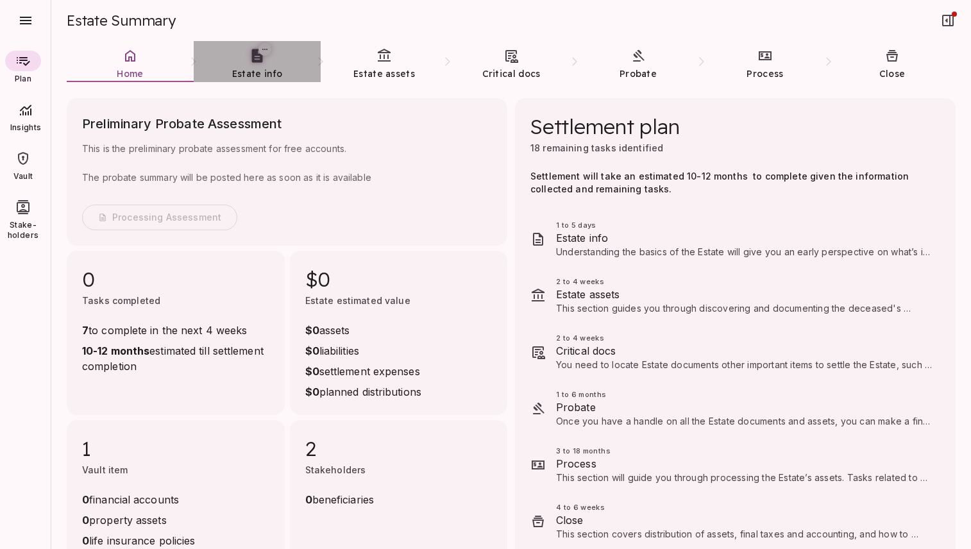
click at [252, 69] on span "Estate info" at bounding box center [257, 74] width 50 height 12
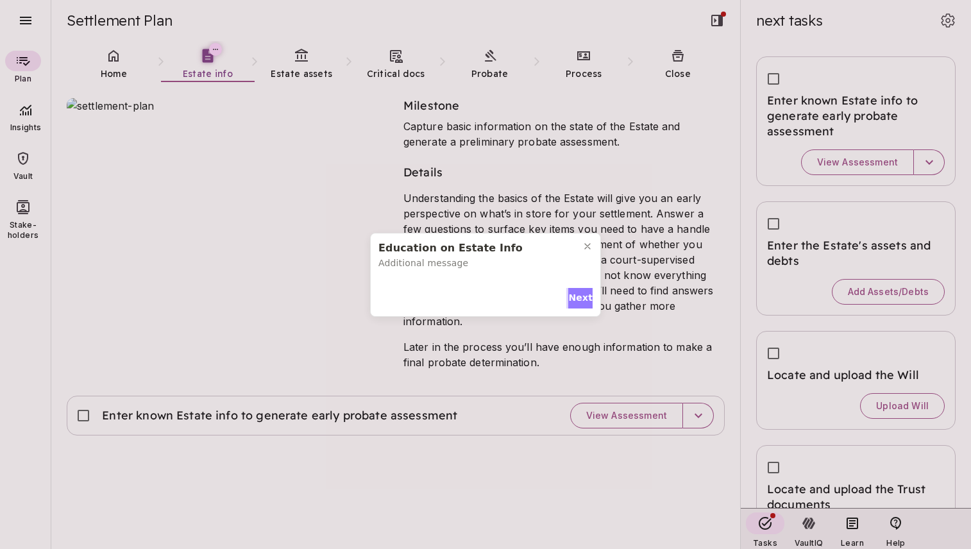
click at [575, 296] on span "Next" at bounding box center [580, 297] width 24 height 13
click at [575, 296] on span "Next" at bounding box center [580, 295] width 24 height 13
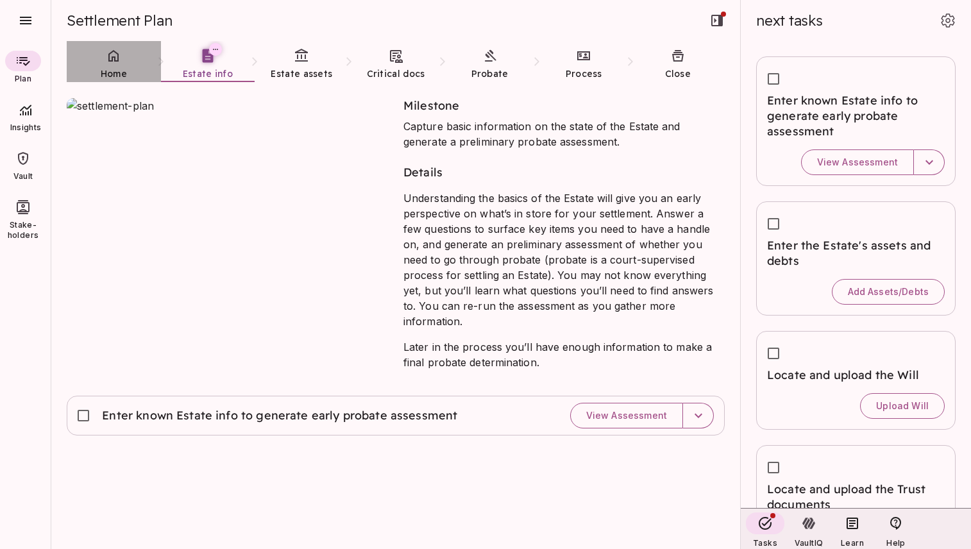
click at [111, 59] on icon at bounding box center [113, 55] width 15 height 15
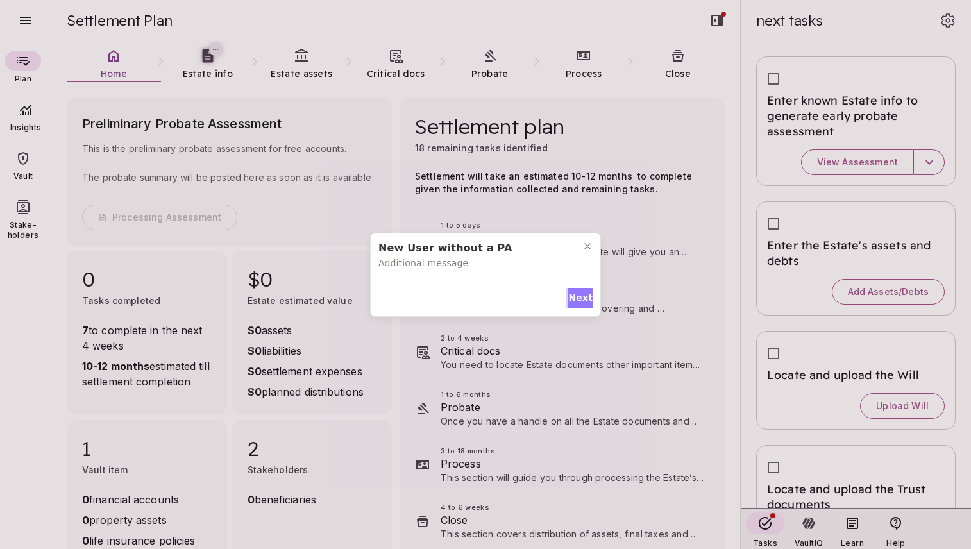
click at [578, 297] on span "Next" at bounding box center [580, 297] width 24 height 13
click at [579, 289] on span "Next" at bounding box center [580, 295] width 24 height 13
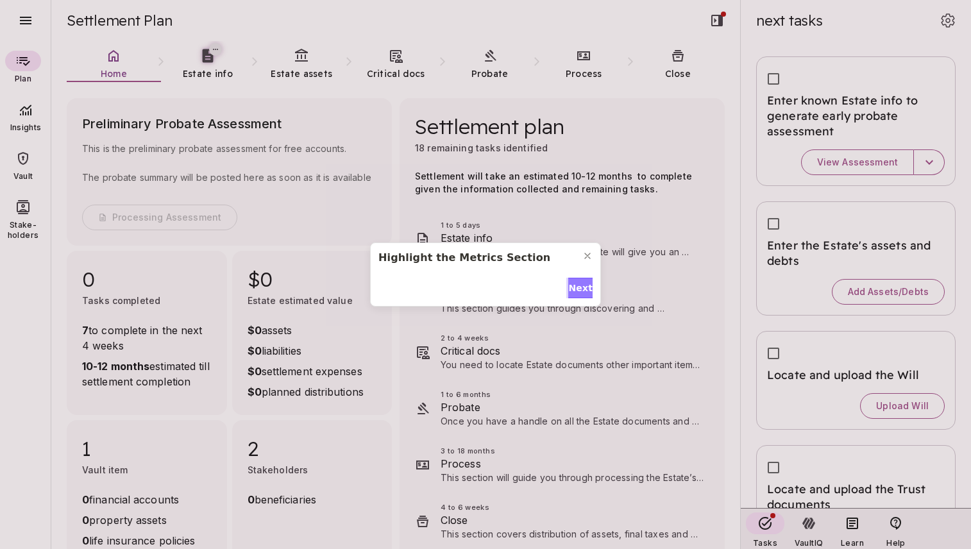
click at [579, 285] on span "Next" at bounding box center [580, 288] width 24 height 13
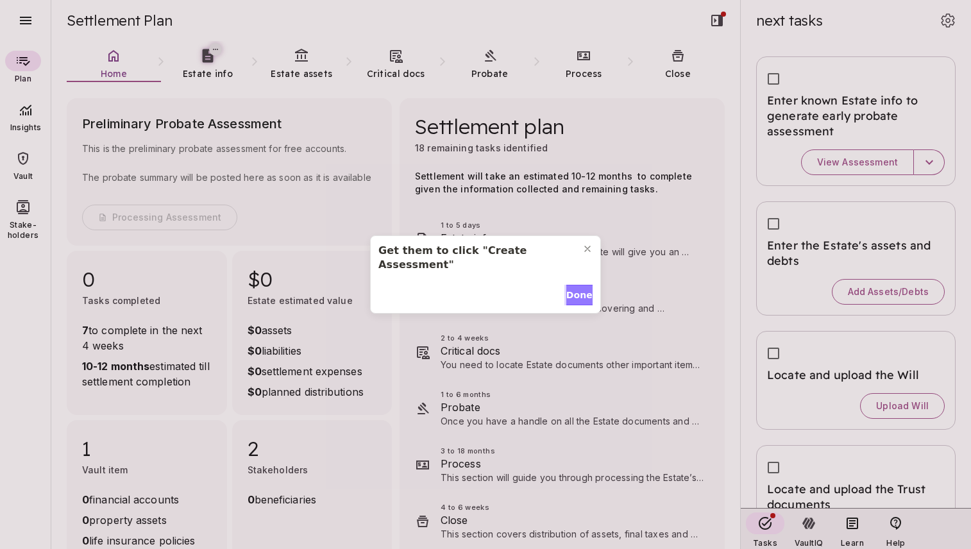
click at [579, 289] on span "Done" at bounding box center [579, 295] width 26 height 13
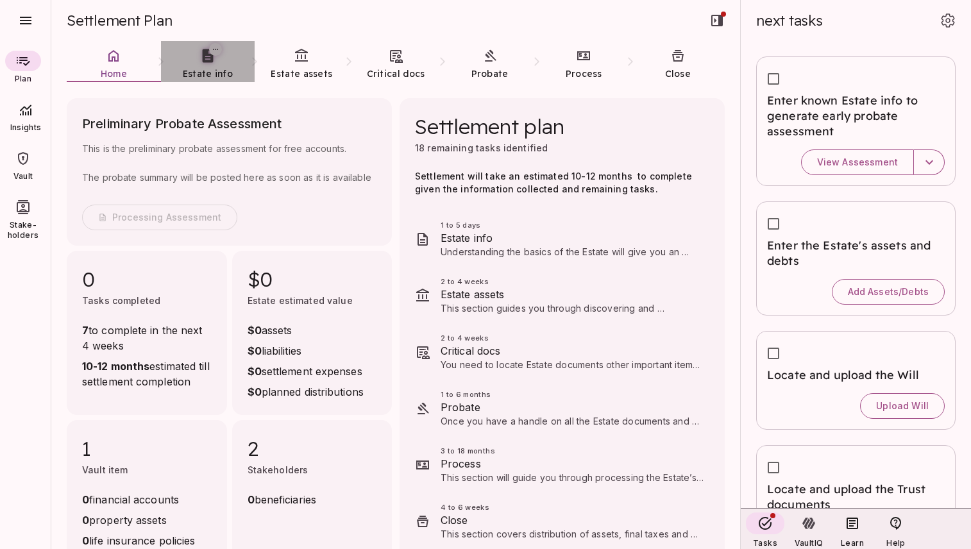
click at [208, 63] on icon at bounding box center [207, 55] width 16 height 16
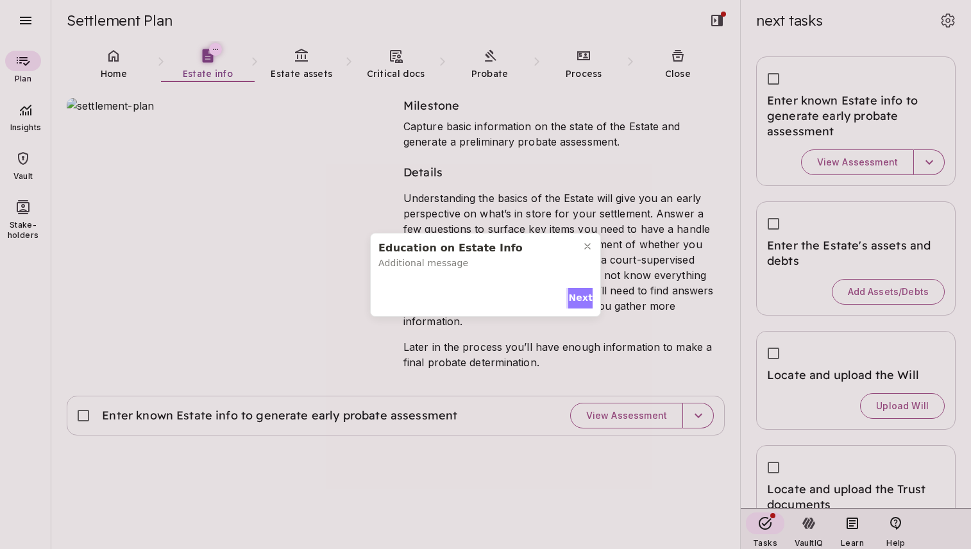
click at [574, 296] on span "Next" at bounding box center [580, 297] width 24 height 13
click at [574, 296] on span "Next" at bounding box center [580, 295] width 24 height 13
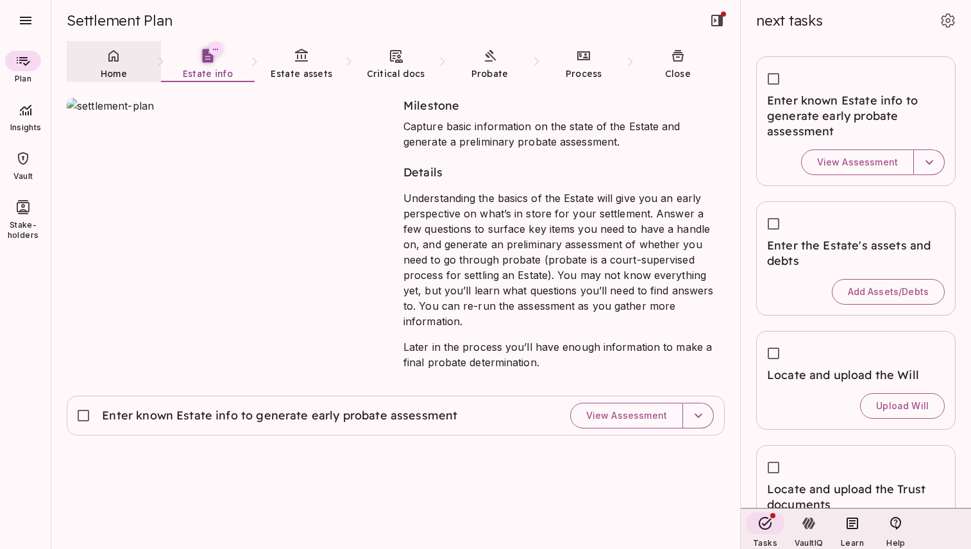
click at [117, 61] on icon at bounding box center [113, 56] width 10 height 12
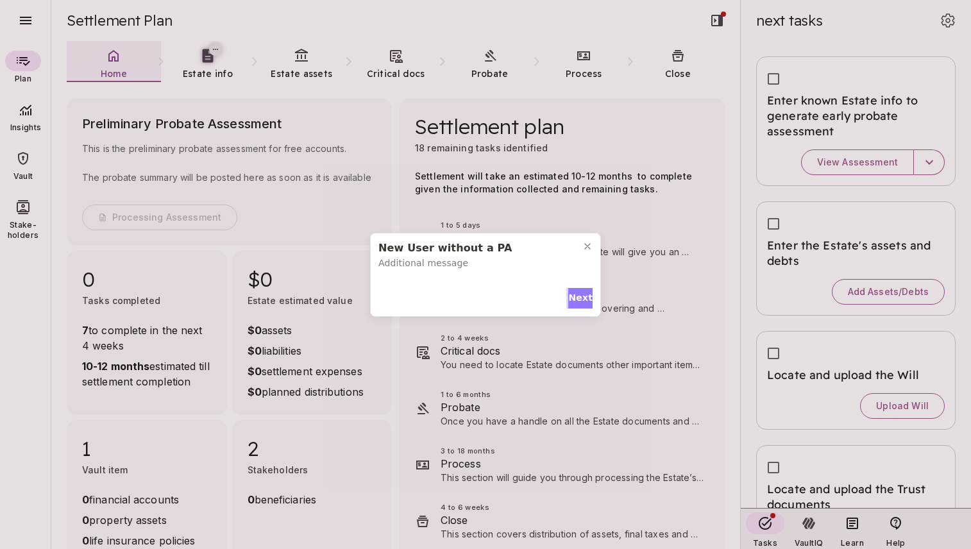
click at [578, 299] on span "Next" at bounding box center [580, 297] width 24 height 13
click at [577, 289] on span "Next" at bounding box center [580, 295] width 24 height 13
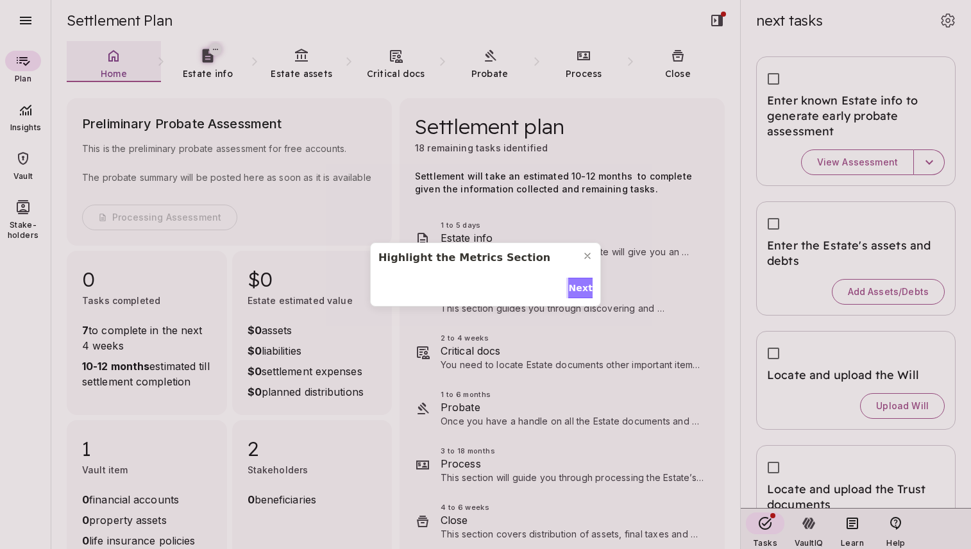
click at [577, 285] on span "Next" at bounding box center [580, 288] width 24 height 13
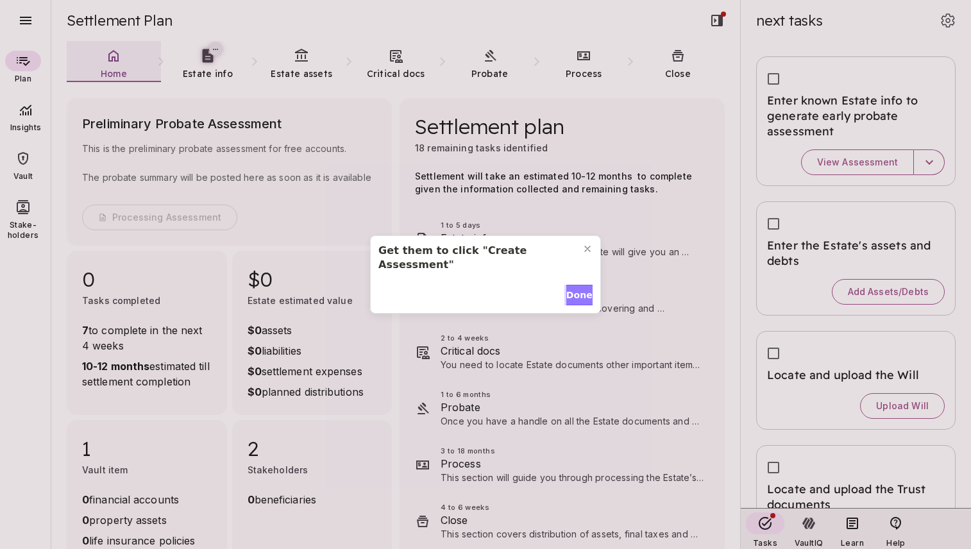
click at [577, 289] on span "Done" at bounding box center [579, 295] width 26 height 13
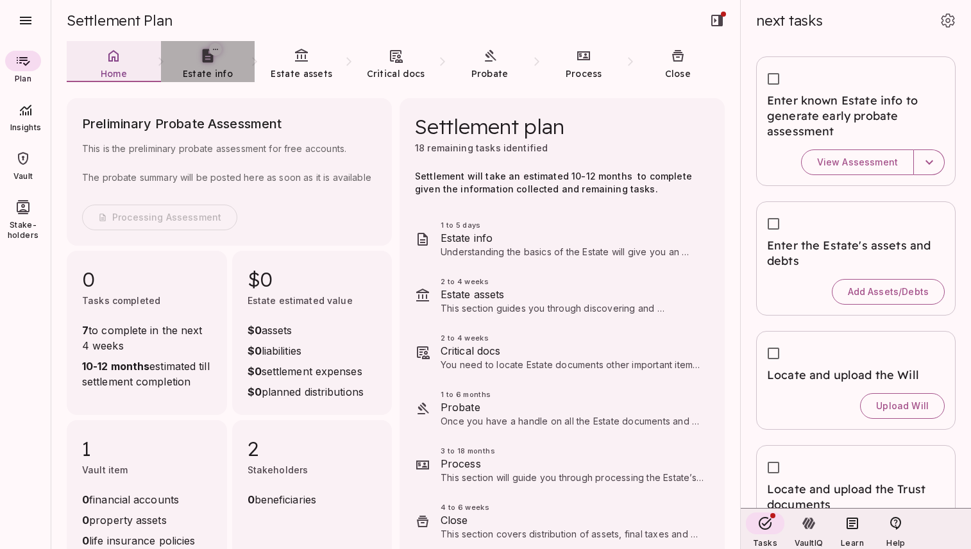
click at [212, 63] on icon at bounding box center [207, 55] width 16 height 16
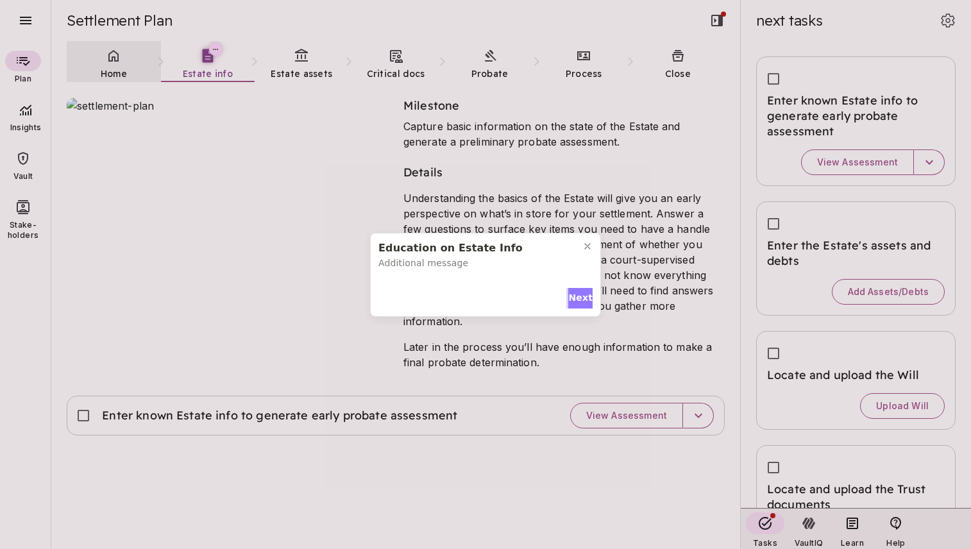
click at [580, 300] on span "Next" at bounding box center [580, 297] width 24 height 13
click at [580, 300] on span "Next" at bounding box center [580, 295] width 24 height 13
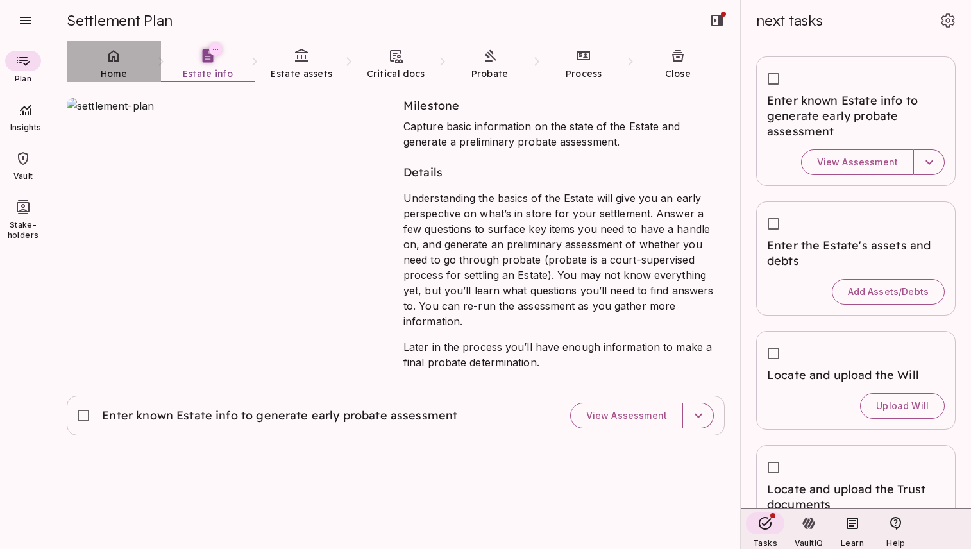
click at [112, 69] on span "Home" at bounding box center [114, 74] width 26 height 12
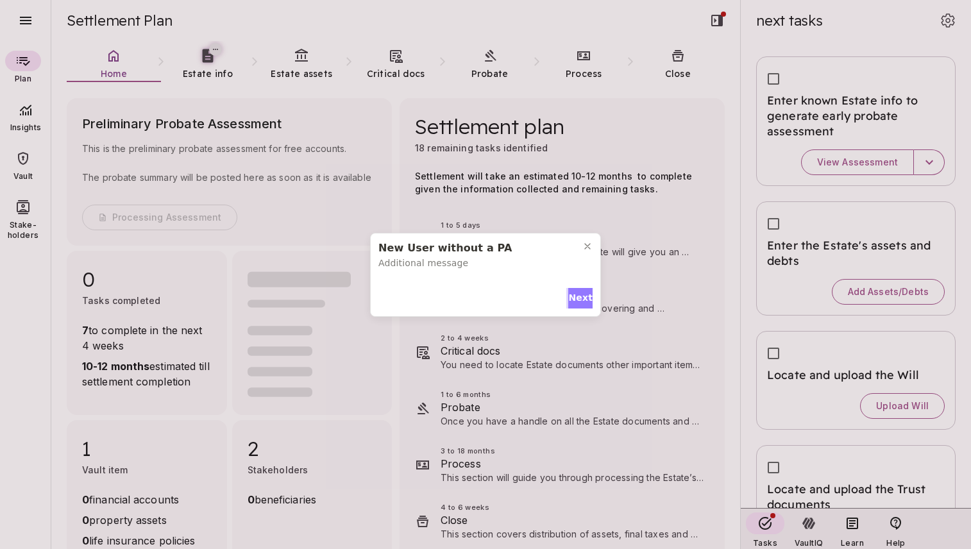
click at [580, 298] on span "Next" at bounding box center [580, 297] width 24 height 13
click at [580, 289] on span "Next" at bounding box center [580, 295] width 24 height 13
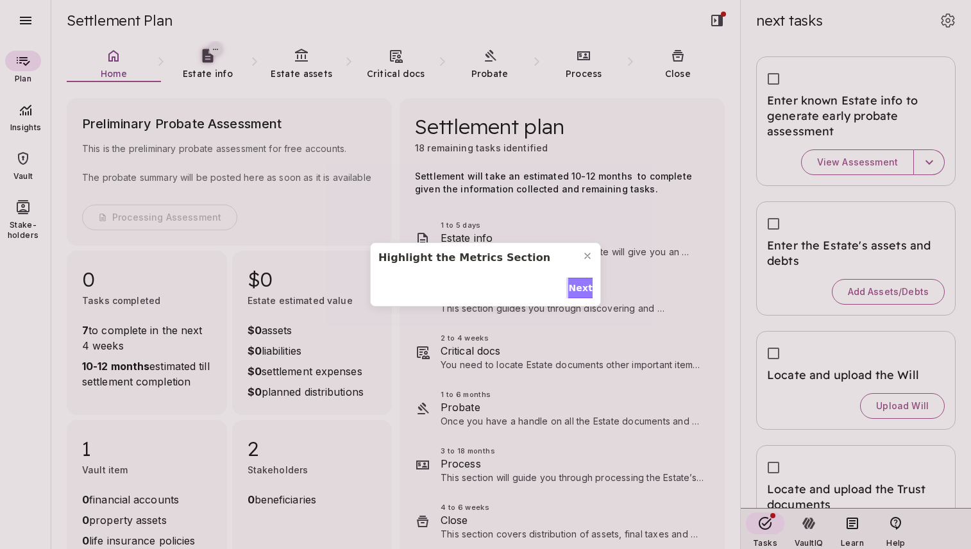
click at [580, 285] on span "Next" at bounding box center [580, 288] width 24 height 13
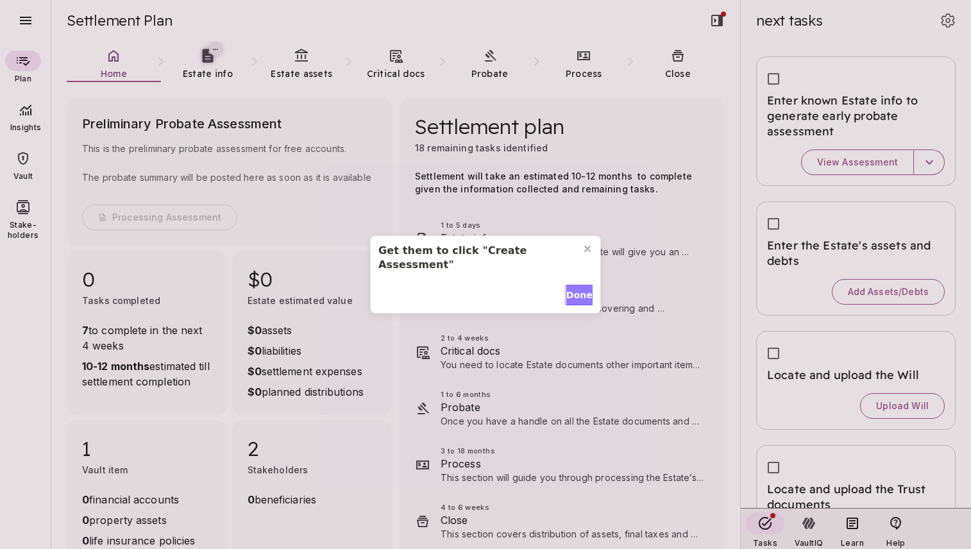
click at [580, 289] on span "Done" at bounding box center [579, 295] width 26 height 13
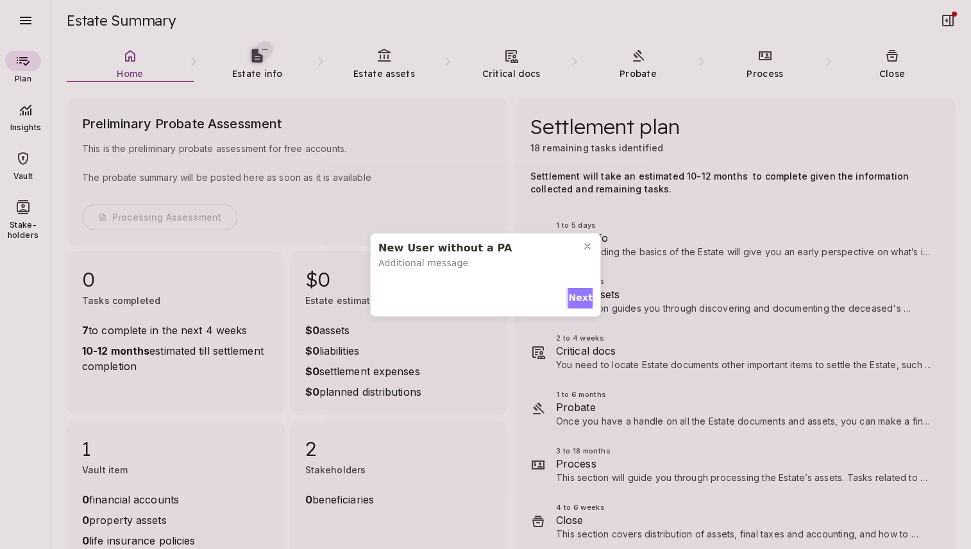
click at [576, 295] on span "Next" at bounding box center [580, 297] width 24 height 13
click at [576, 289] on span "Next" at bounding box center [580, 295] width 24 height 13
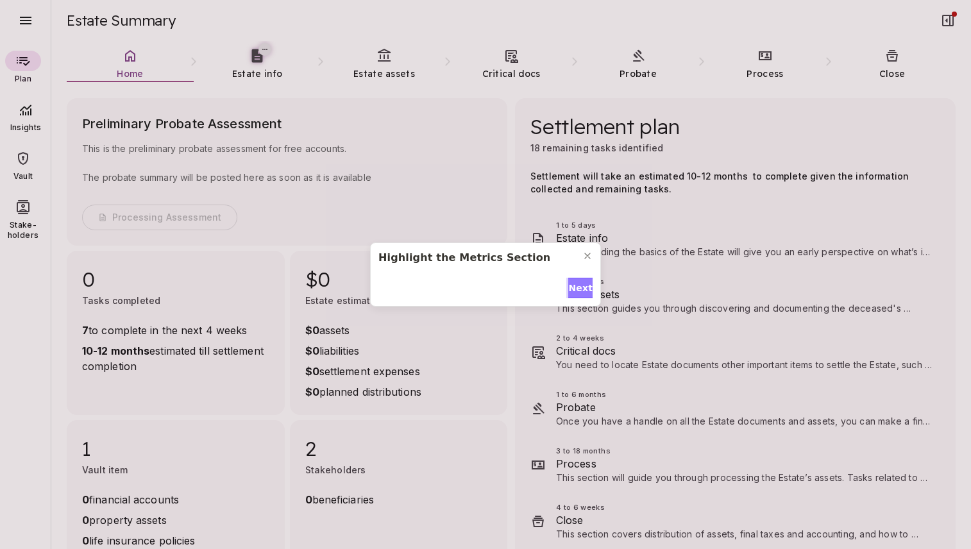
click at [576, 285] on span "Next" at bounding box center [580, 288] width 24 height 13
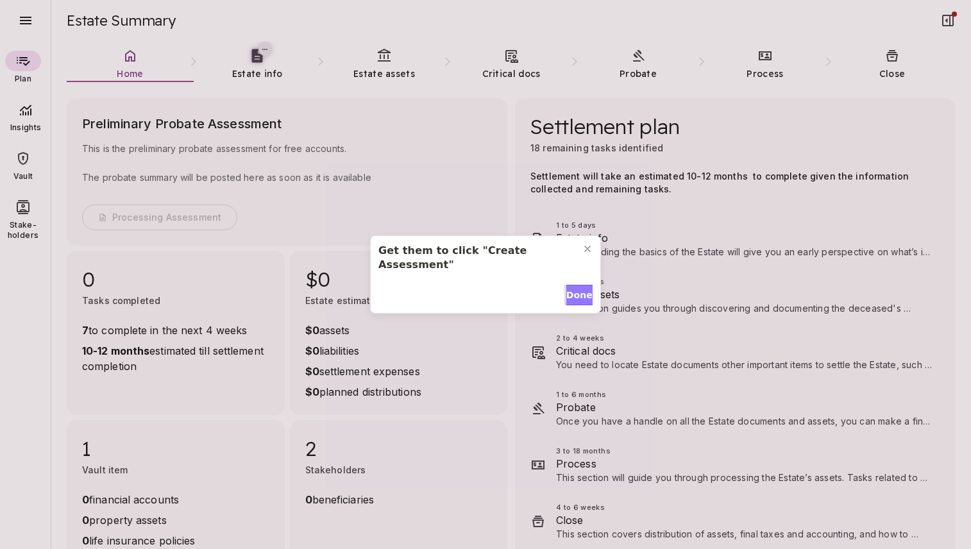
click at [576, 289] on span "Done" at bounding box center [579, 295] width 26 height 13
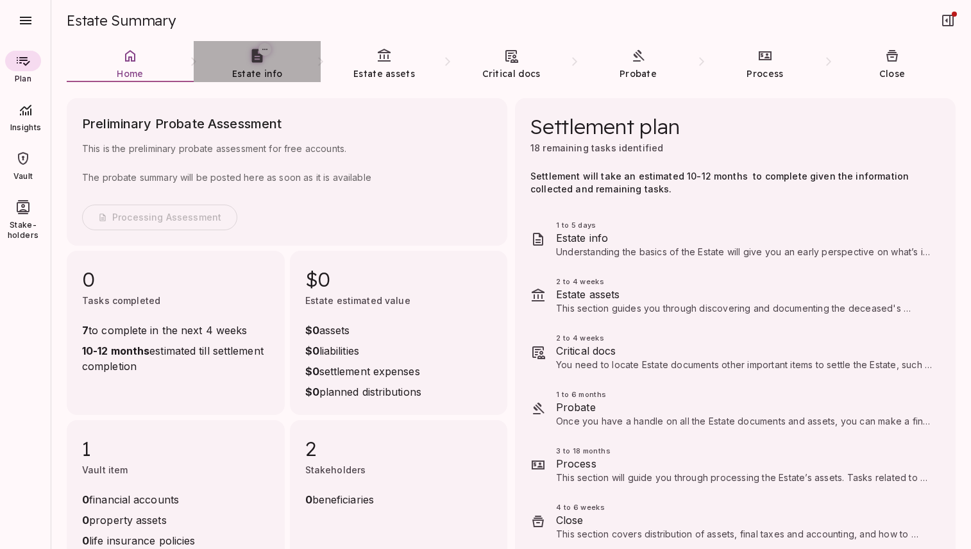
click at [257, 70] on span "Estate info" at bounding box center [257, 74] width 50 height 12
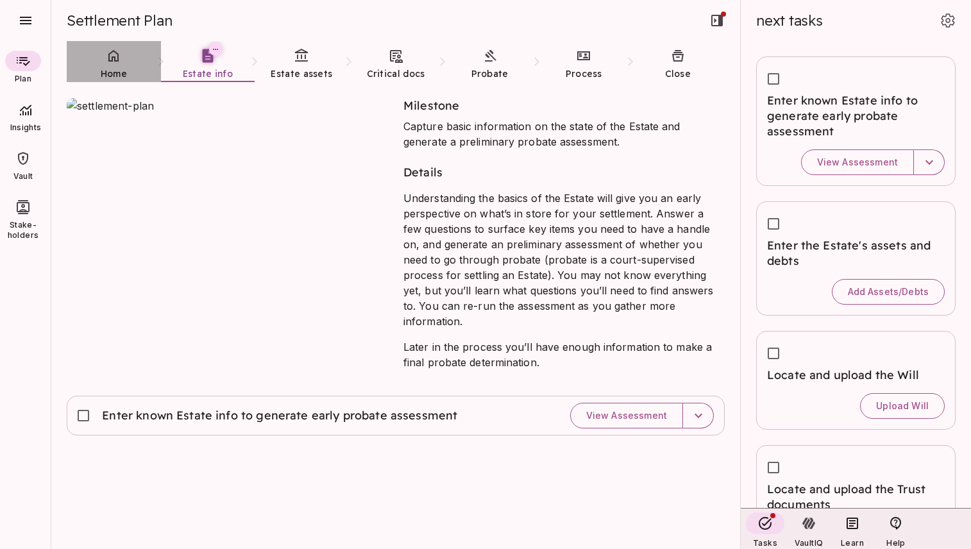
click at [117, 67] on span "Home" at bounding box center [114, 73] width 26 height 13
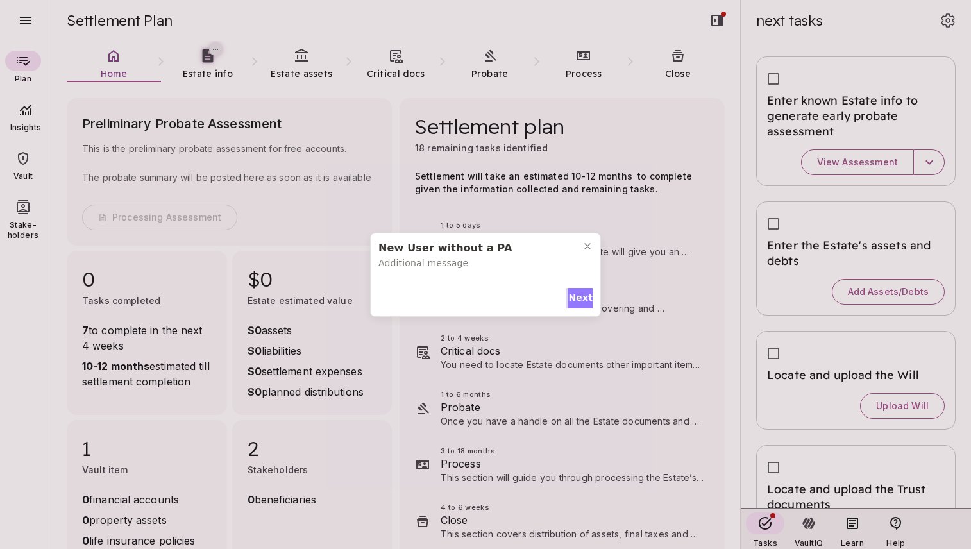
click at [574, 293] on span "Next" at bounding box center [580, 297] width 24 height 13
click at [574, 289] on span "Next" at bounding box center [580, 295] width 24 height 13
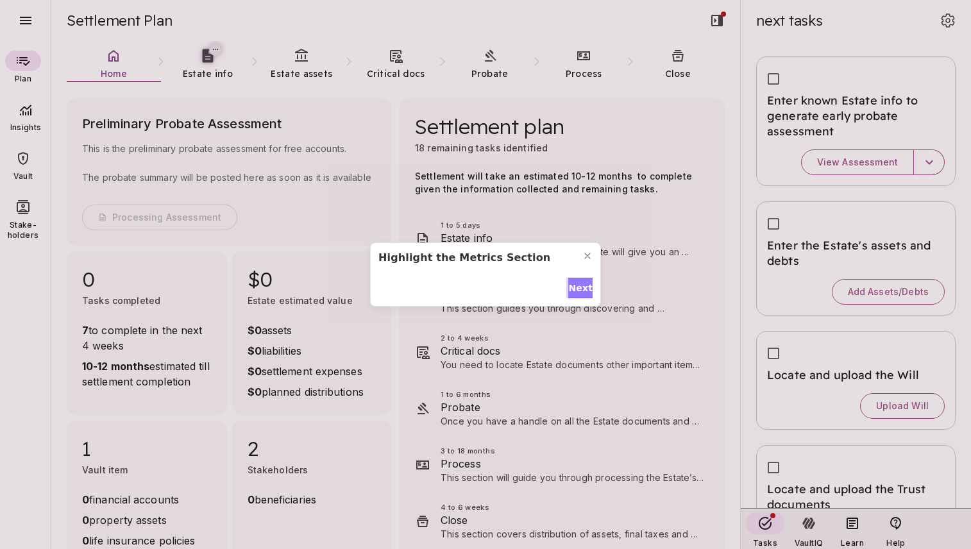
click at [574, 287] on span "Next" at bounding box center [580, 288] width 24 height 13
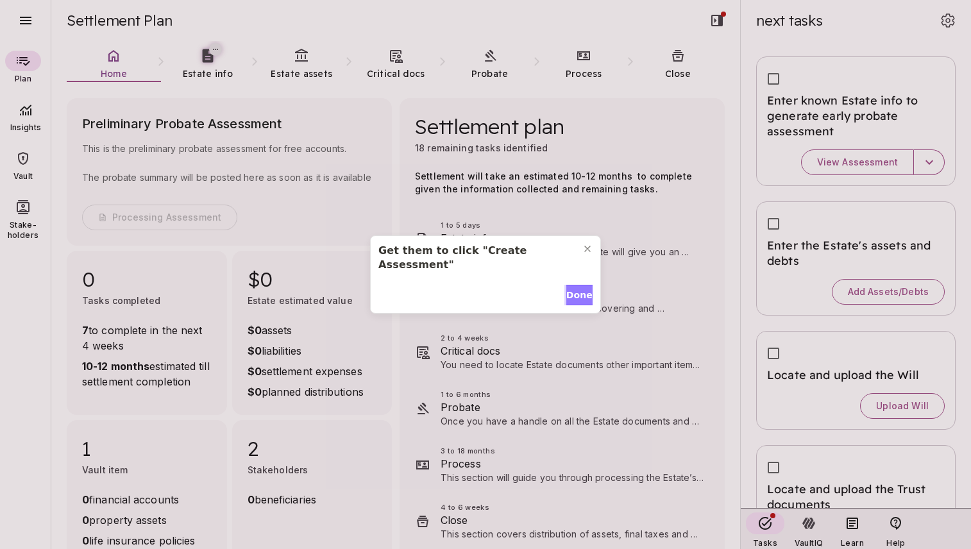
click at [574, 289] on span "Done" at bounding box center [579, 295] width 26 height 13
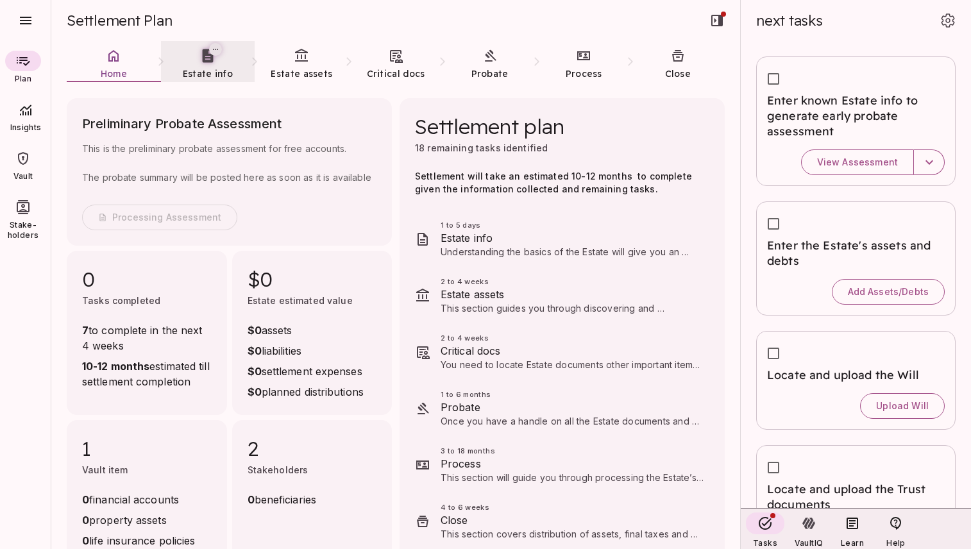
click at [212, 70] on span "Estate info" at bounding box center [208, 74] width 50 height 12
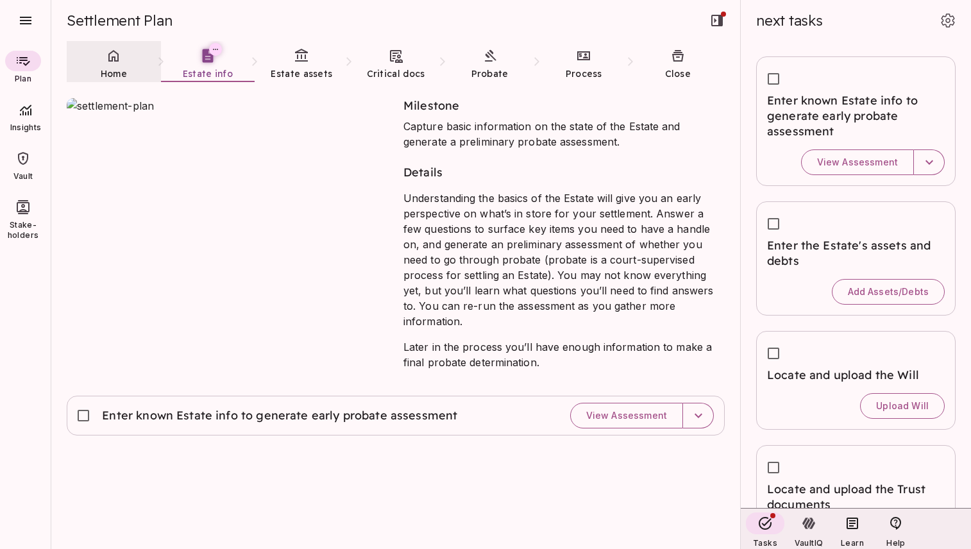
click at [117, 69] on span "Home" at bounding box center [114, 74] width 26 height 12
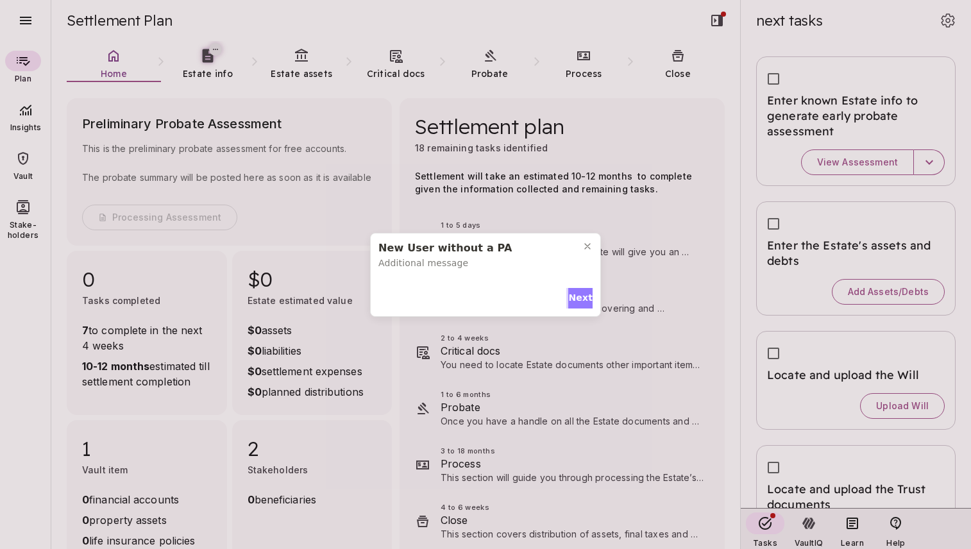
click at [578, 293] on span "Next" at bounding box center [580, 297] width 24 height 13
click at [577, 289] on span "Next" at bounding box center [580, 295] width 24 height 13
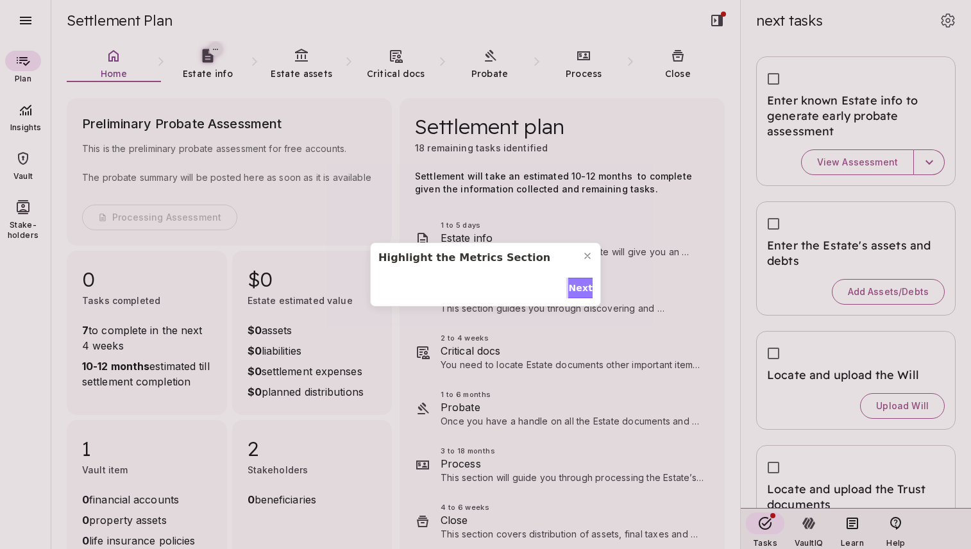
click at [577, 287] on span "Next" at bounding box center [580, 288] width 24 height 13
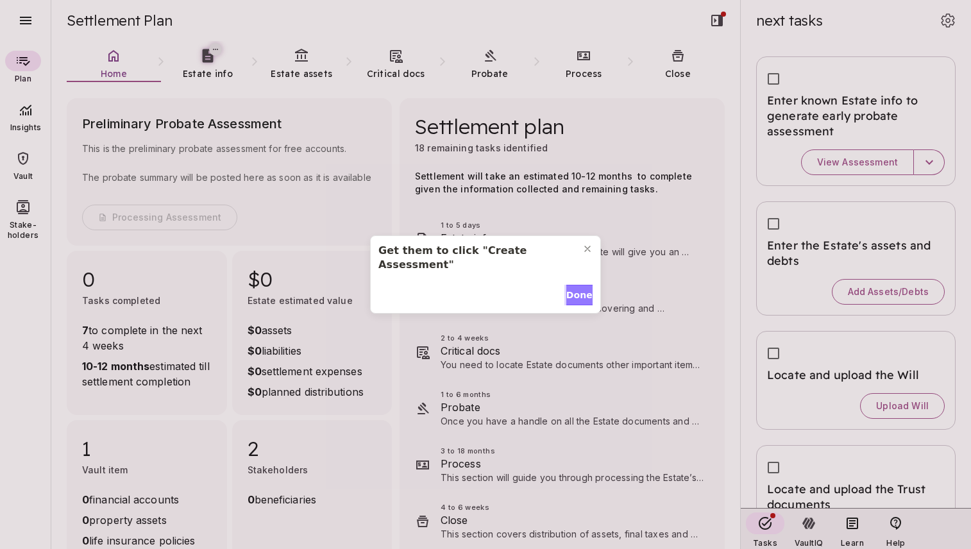
click at [577, 289] on span "Done" at bounding box center [579, 295] width 26 height 13
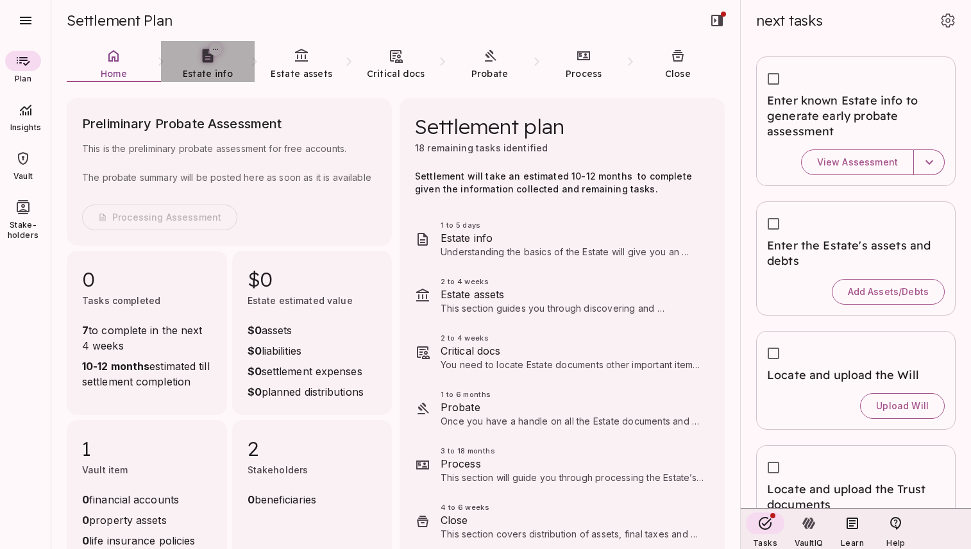
click at [209, 69] on span "Estate info" at bounding box center [208, 74] width 50 height 12
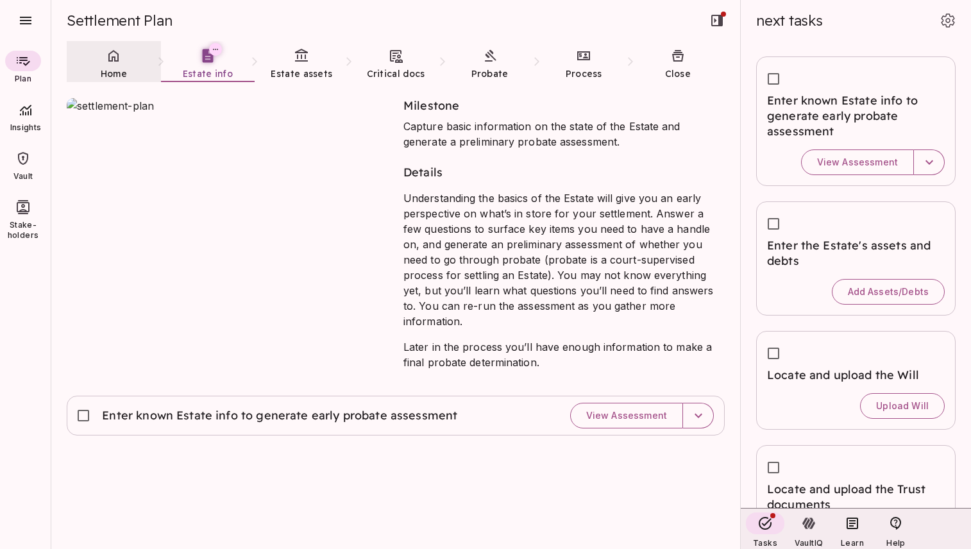
click at [108, 62] on icon at bounding box center [113, 55] width 15 height 15
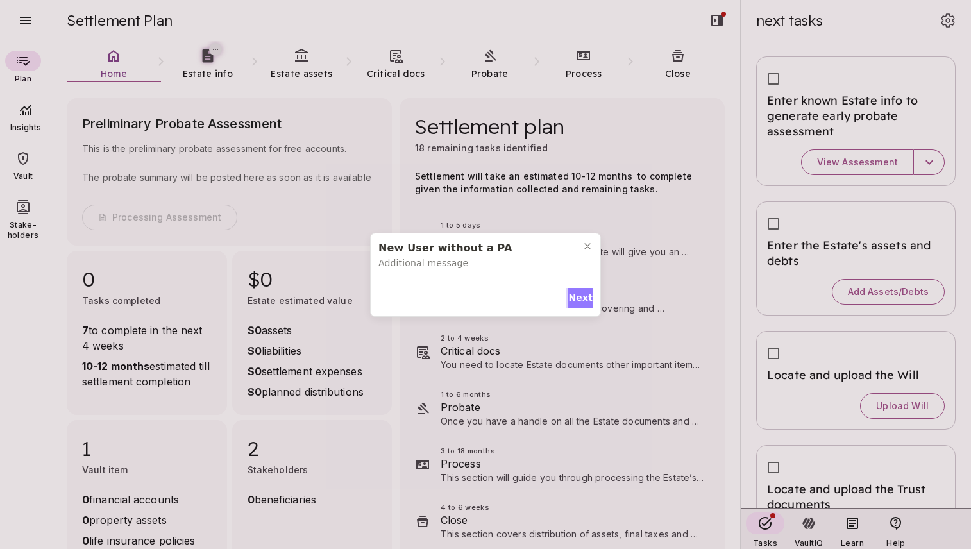
click at [575, 299] on span "Next" at bounding box center [580, 297] width 24 height 13
click at [576, 289] on span "Next" at bounding box center [580, 295] width 24 height 13
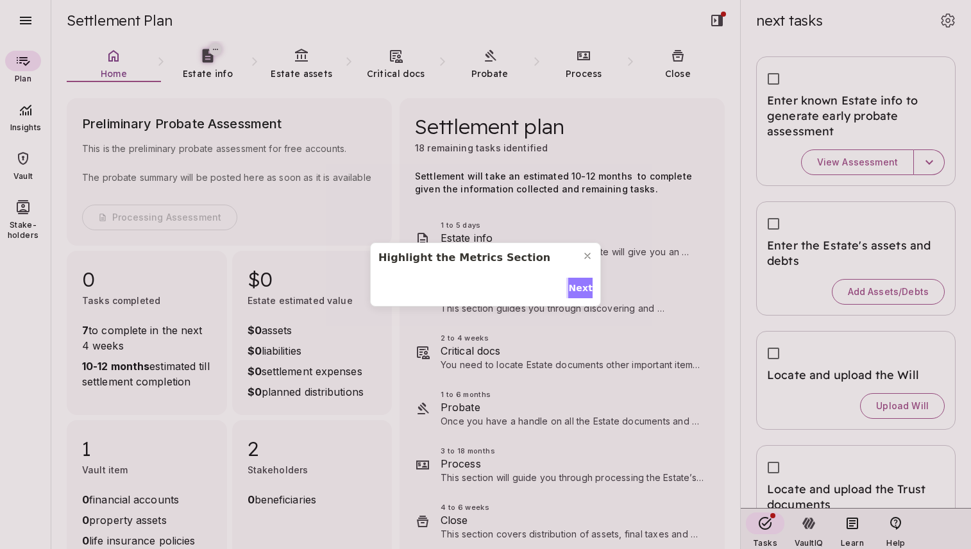
click at [575, 287] on span "Next" at bounding box center [580, 288] width 24 height 13
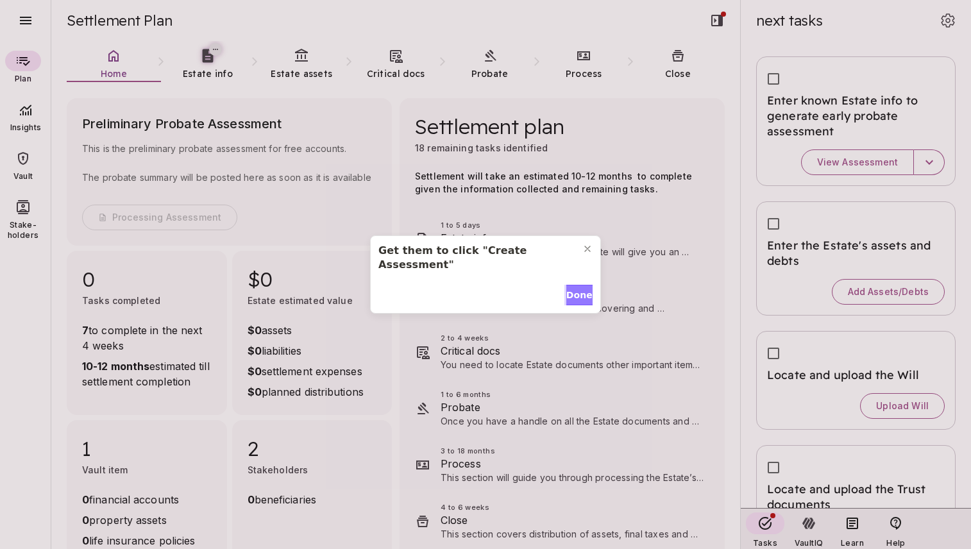
click at [575, 289] on span "Done" at bounding box center [579, 295] width 26 height 13
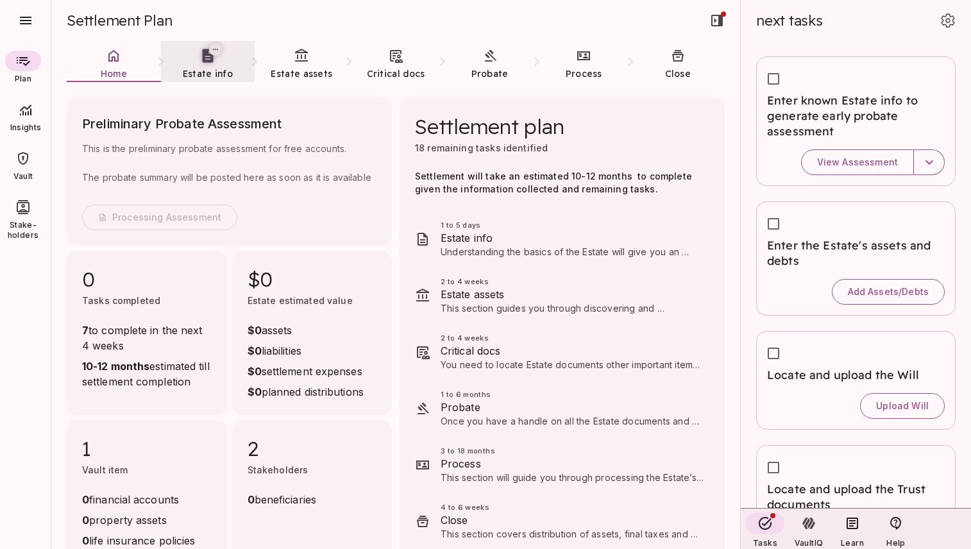
click at [210, 65] on link "Estate info" at bounding box center [208, 64] width 94 height 46
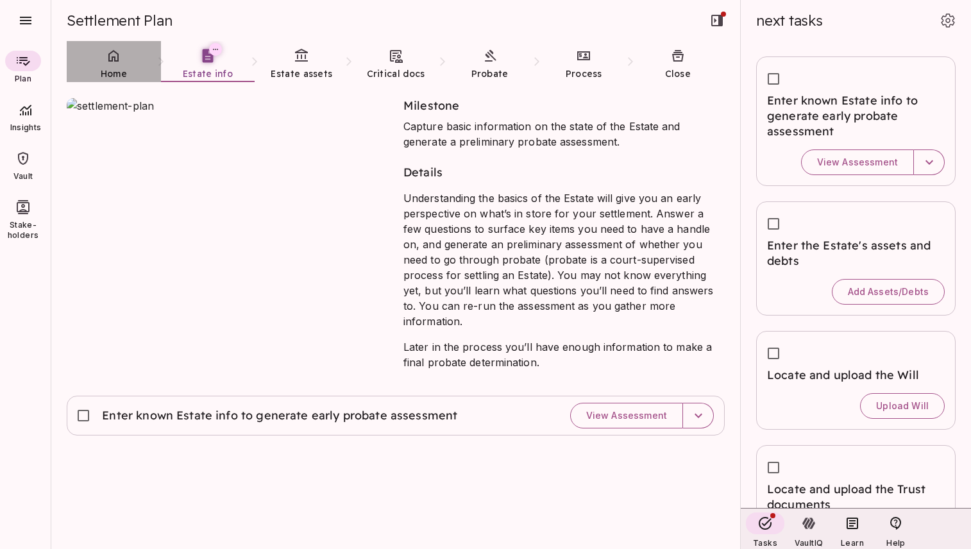
click at [110, 62] on icon at bounding box center [113, 55] width 15 height 15
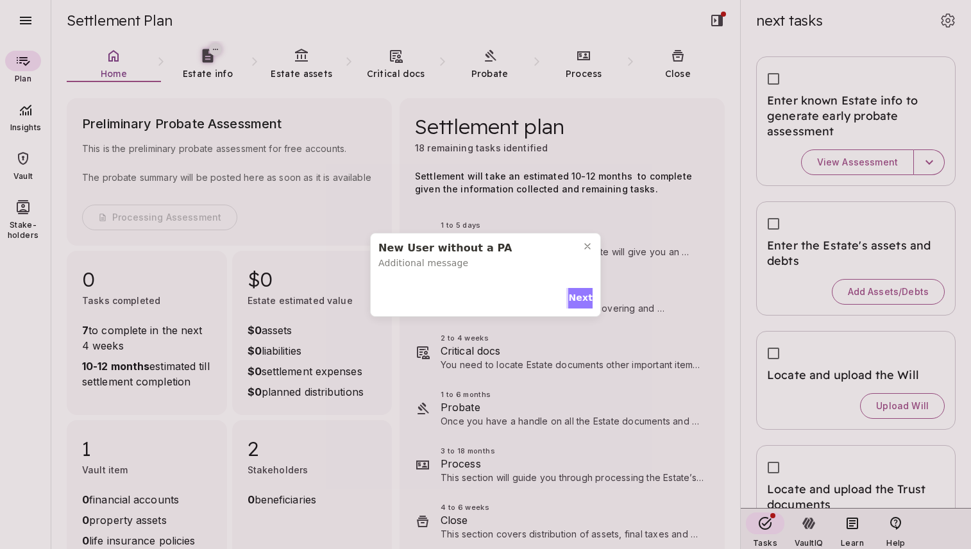
click at [579, 294] on span "Next" at bounding box center [580, 297] width 24 height 13
click at [577, 285] on button "Next" at bounding box center [580, 295] width 24 height 21
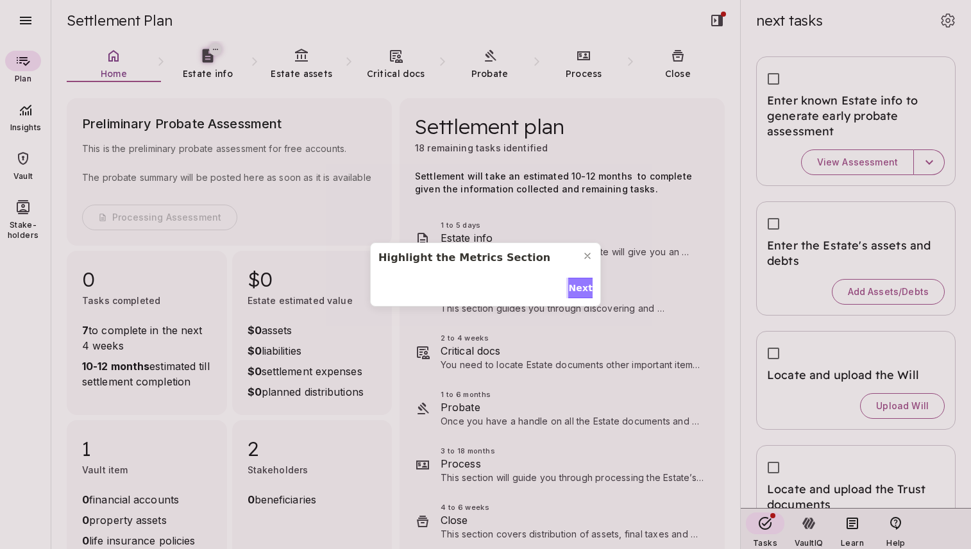
click at [577, 280] on button "Next" at bounding box center [580, 288] width 24 height 21
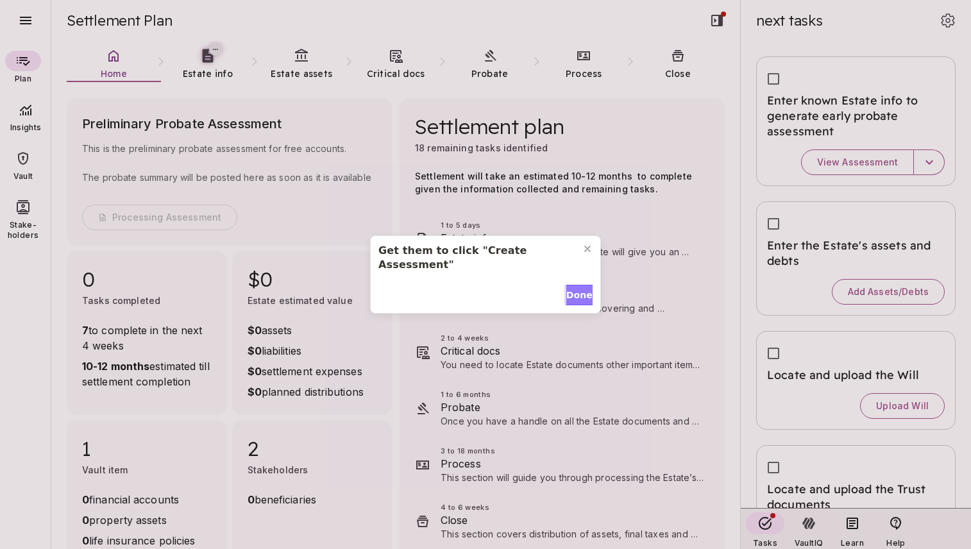
click at [577, 285] on button "Done" at bounding box center [579, 295] width 26 height 21
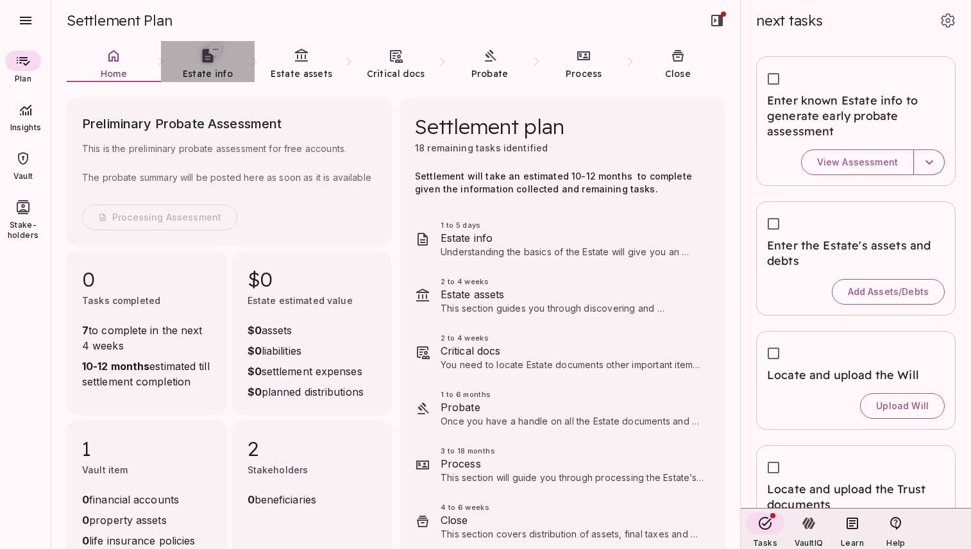
click at [208, 69] on span "Estate info" at bounding box center [208, 74] width 50 height 12
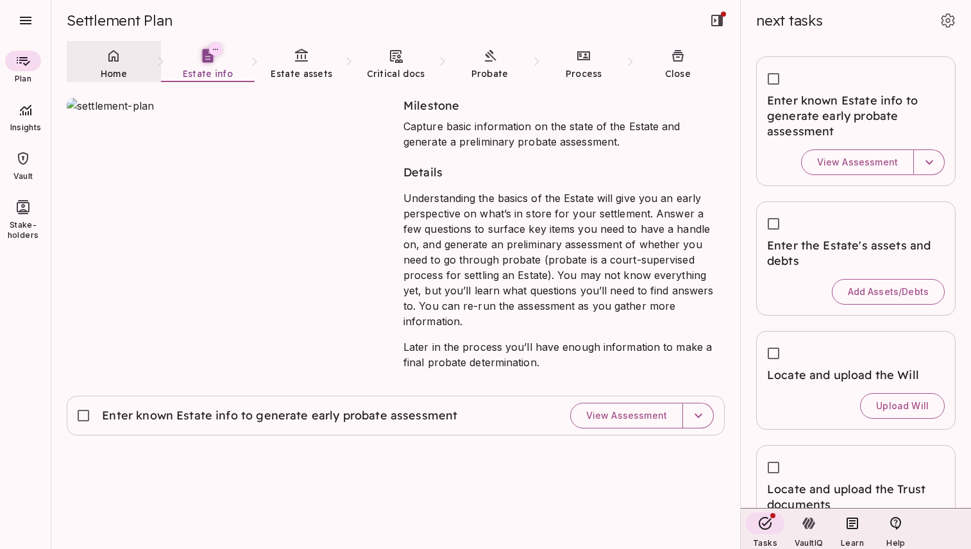
click at [112, 66] on link "Home" at bounding box center [114, 64] width 94 height 46
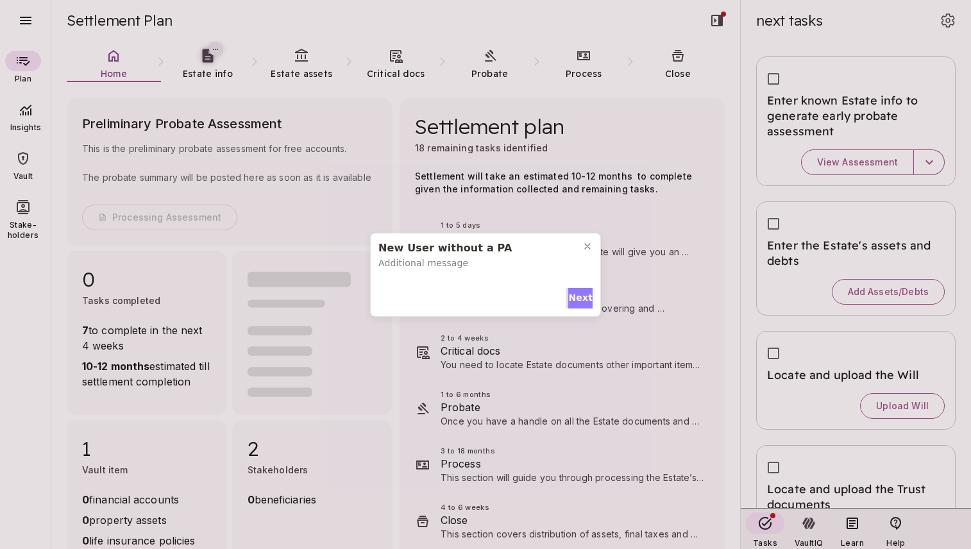
click at [575, 299] on span "Next" at bounding box center [580, 297] width 24 height 13
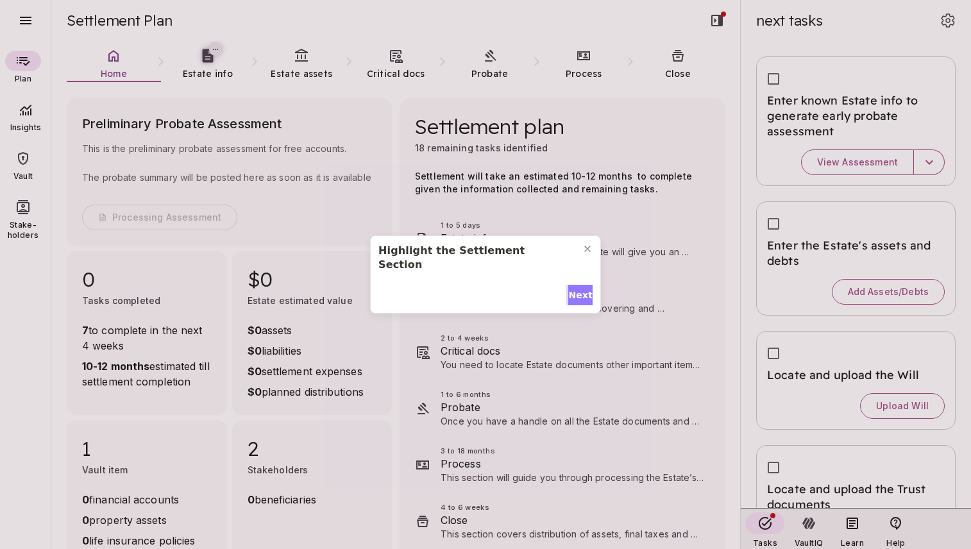
click at [579, 289] on span "Next" at bounding box center [580, 295] width 24 height 13
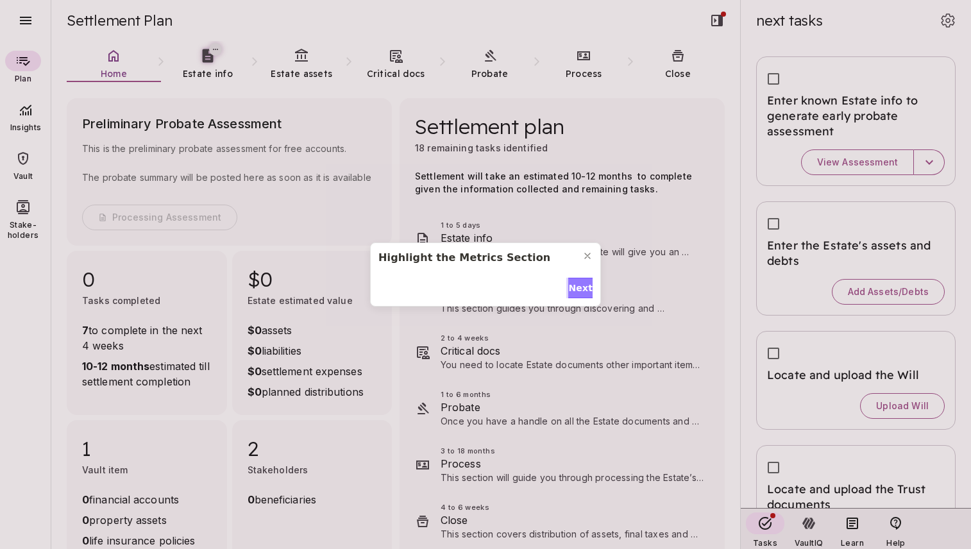
click at [579, 286] on span "Next" at bounding box center [580, 288] width 24 height 13
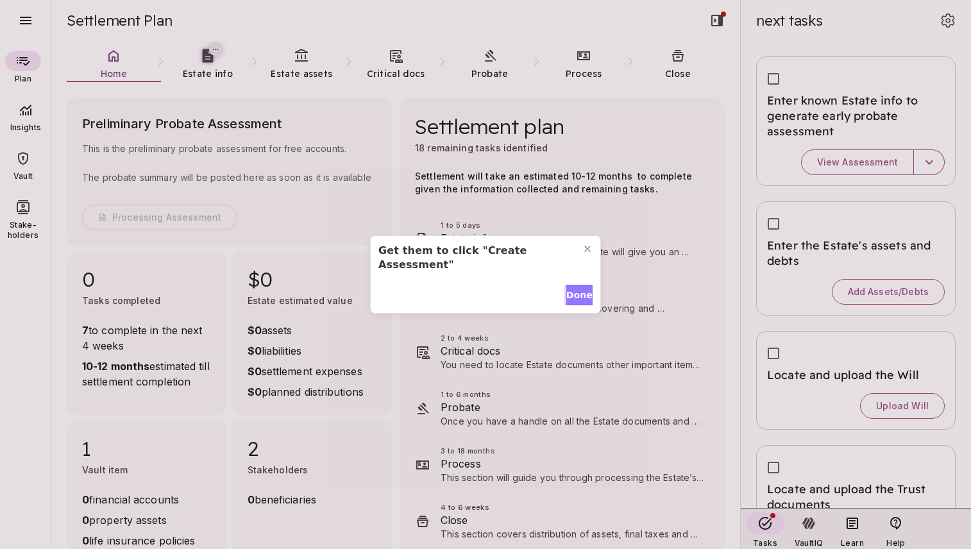
click at [579, 289] on span "Done" at bounding box center [579, 295] width 26 height 13
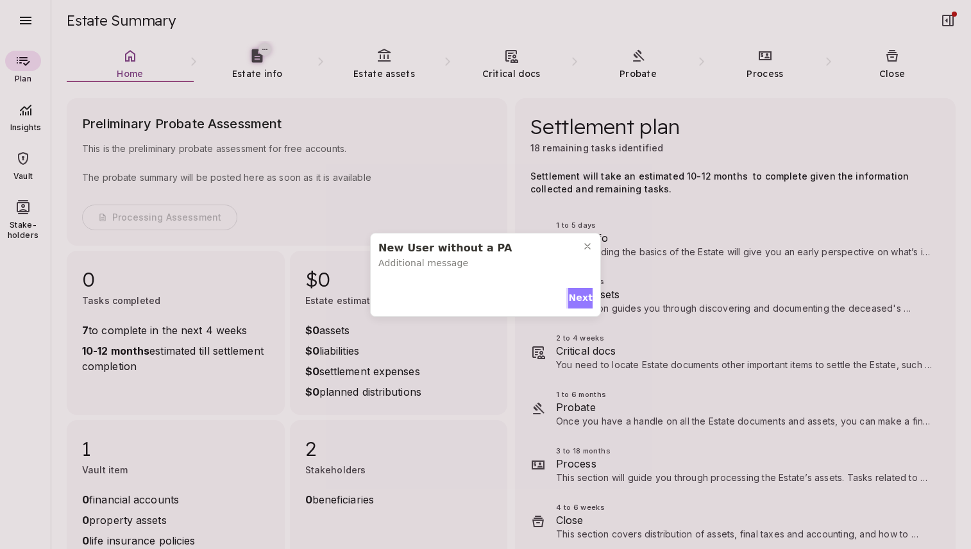
click at [575, 298] on span "Next" at bounding box center [580, 297] width 24 height 13
click at [576, 289] on span "Next" at bounding box center [580, 295] width 24 height 13
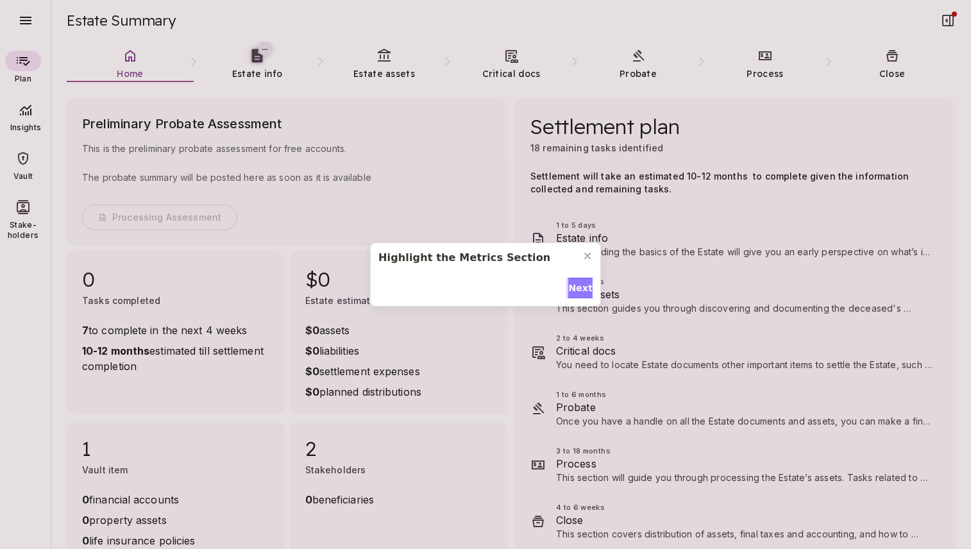
click at [576, 284] on span "Next" at bounding box center [580, 288] width 24 height 13
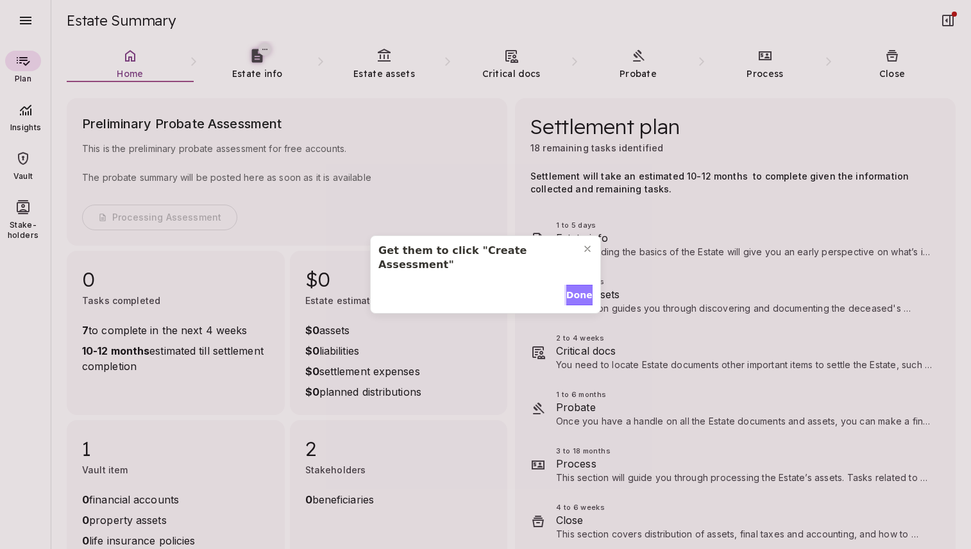
click at [576, 289] on span "Done" at bounding box center [579, 295] width 26 height 13
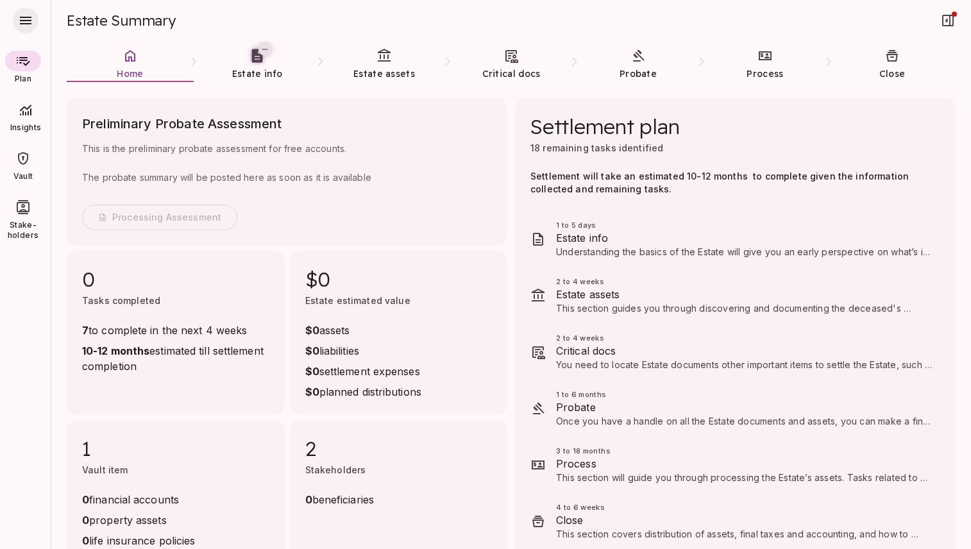
click at [26, 22] on icon "button" at bounding box center [25, 20] width 15 height 15
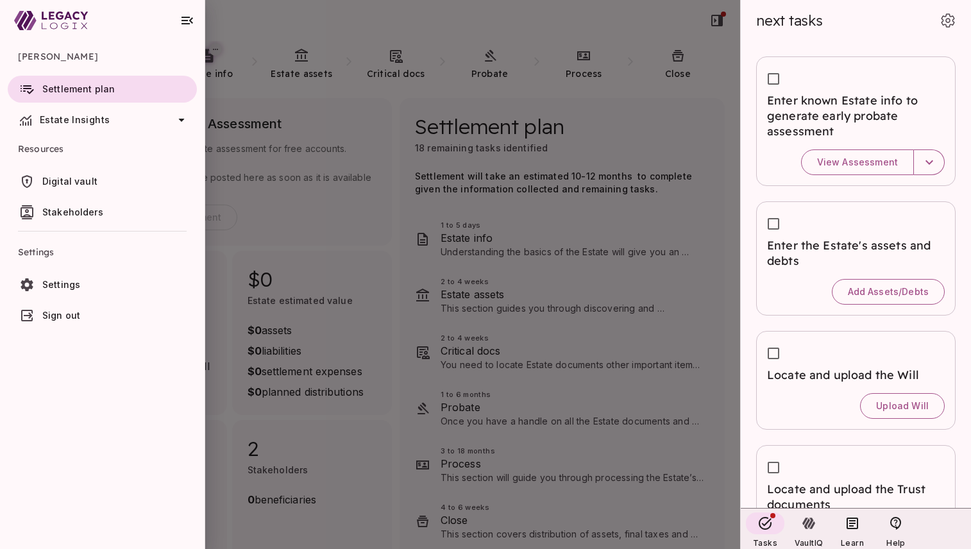
click at [74, 314] on span "Sign out" at bounding box center [61, 315] width 38 height 11
